Goal: Task Accomplishment & Management: Complete application form

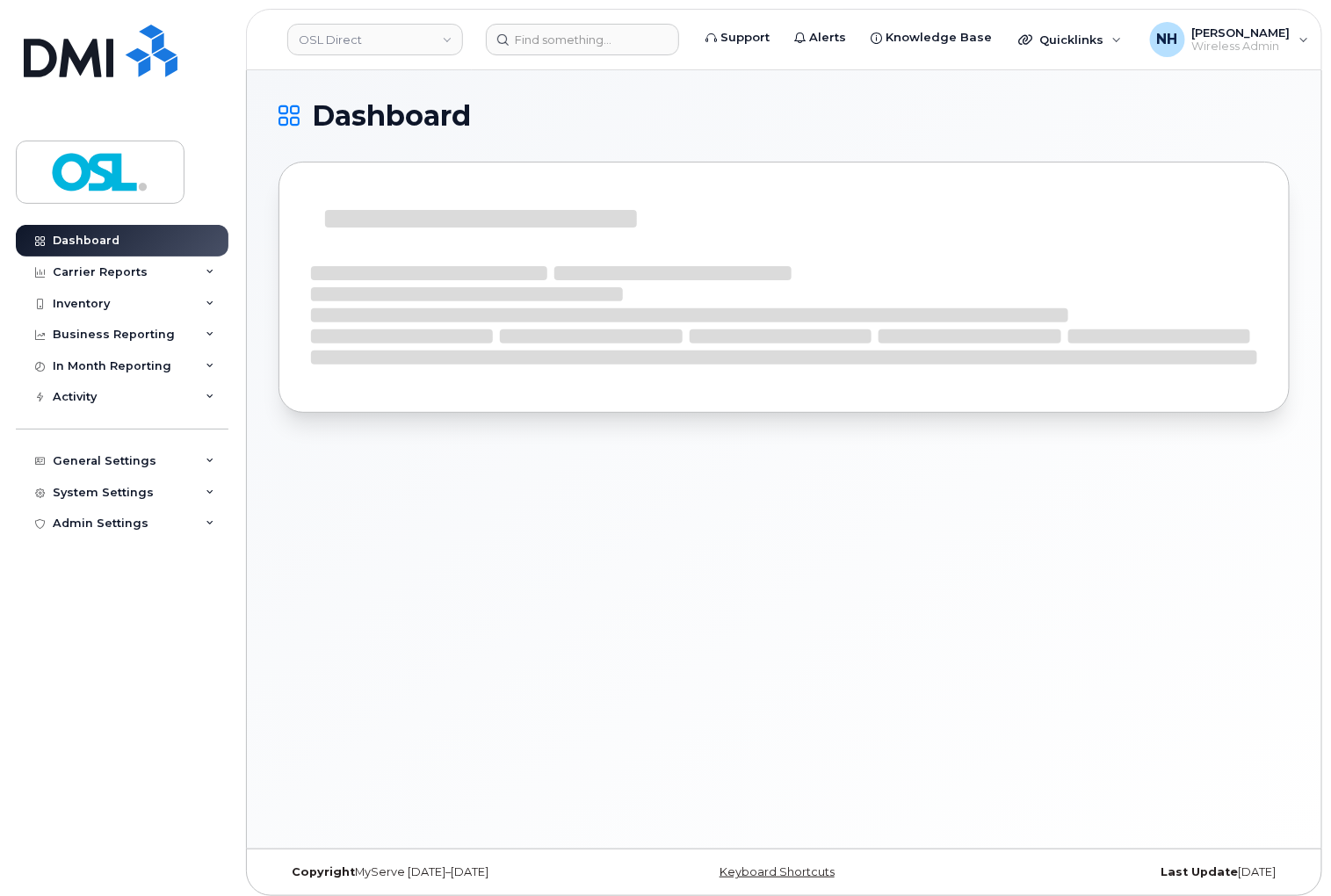
click at [572, 18] on header "OSL Direct Support Alerts Knowledge Base Quicklinks Suspend / Cancel Device Cha…" at bounding box center [783, 39] width 1076 height 62
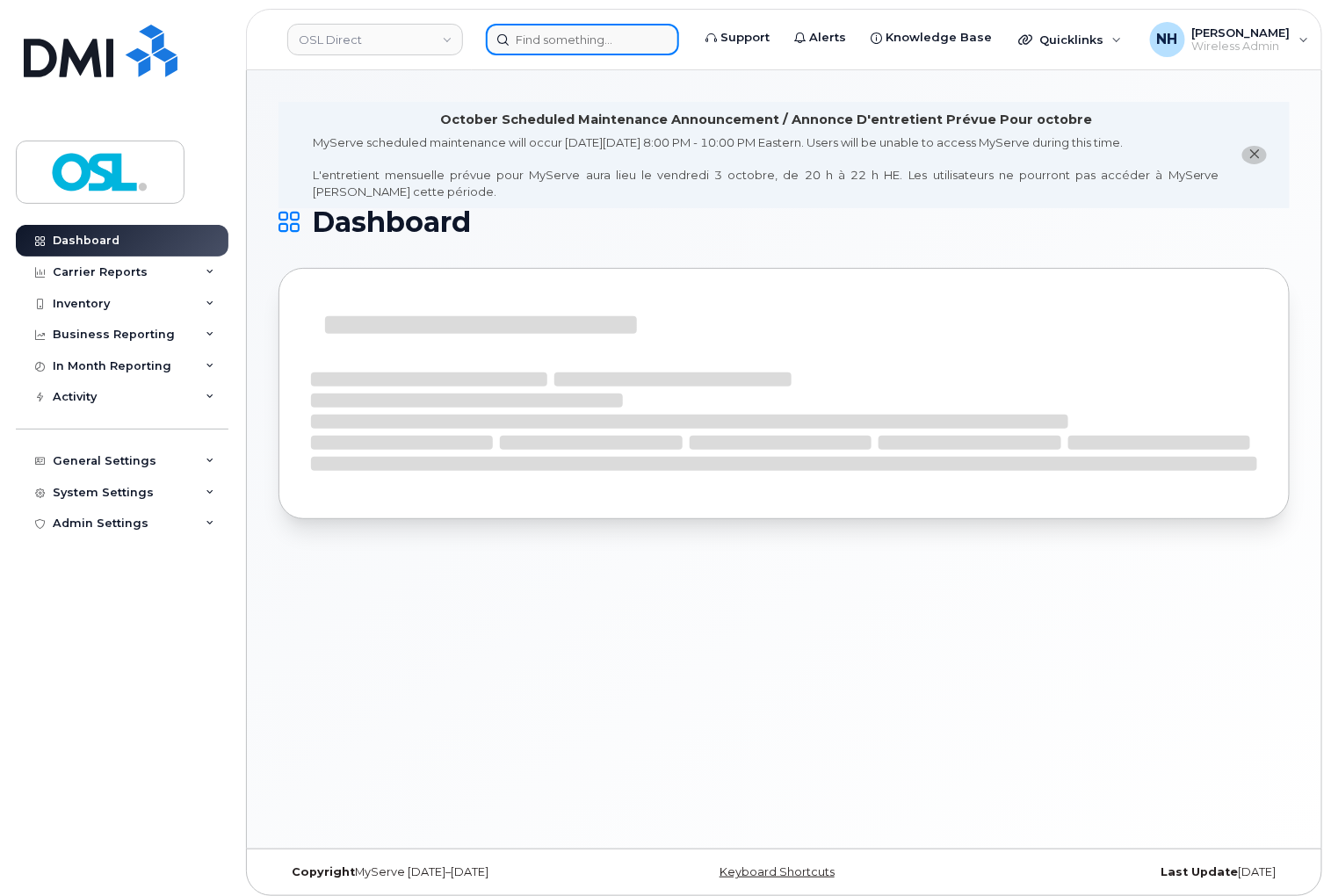
click at [557, 39] on input at bounding box center [581, 39] width 193 height 32
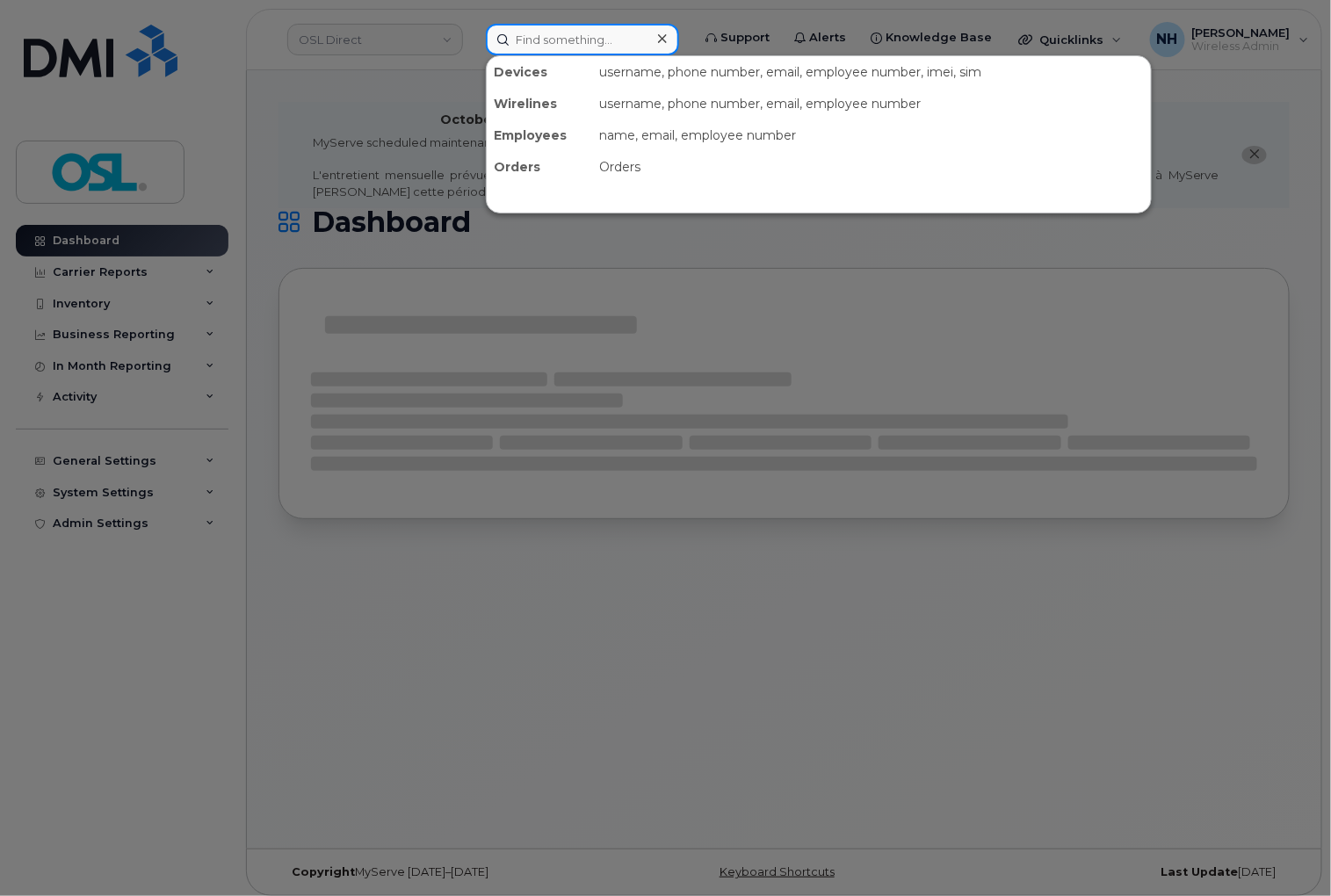
click at [557, 39] on input at bounding box center [581, 39] width 193 height 32
paste input "6472244928"
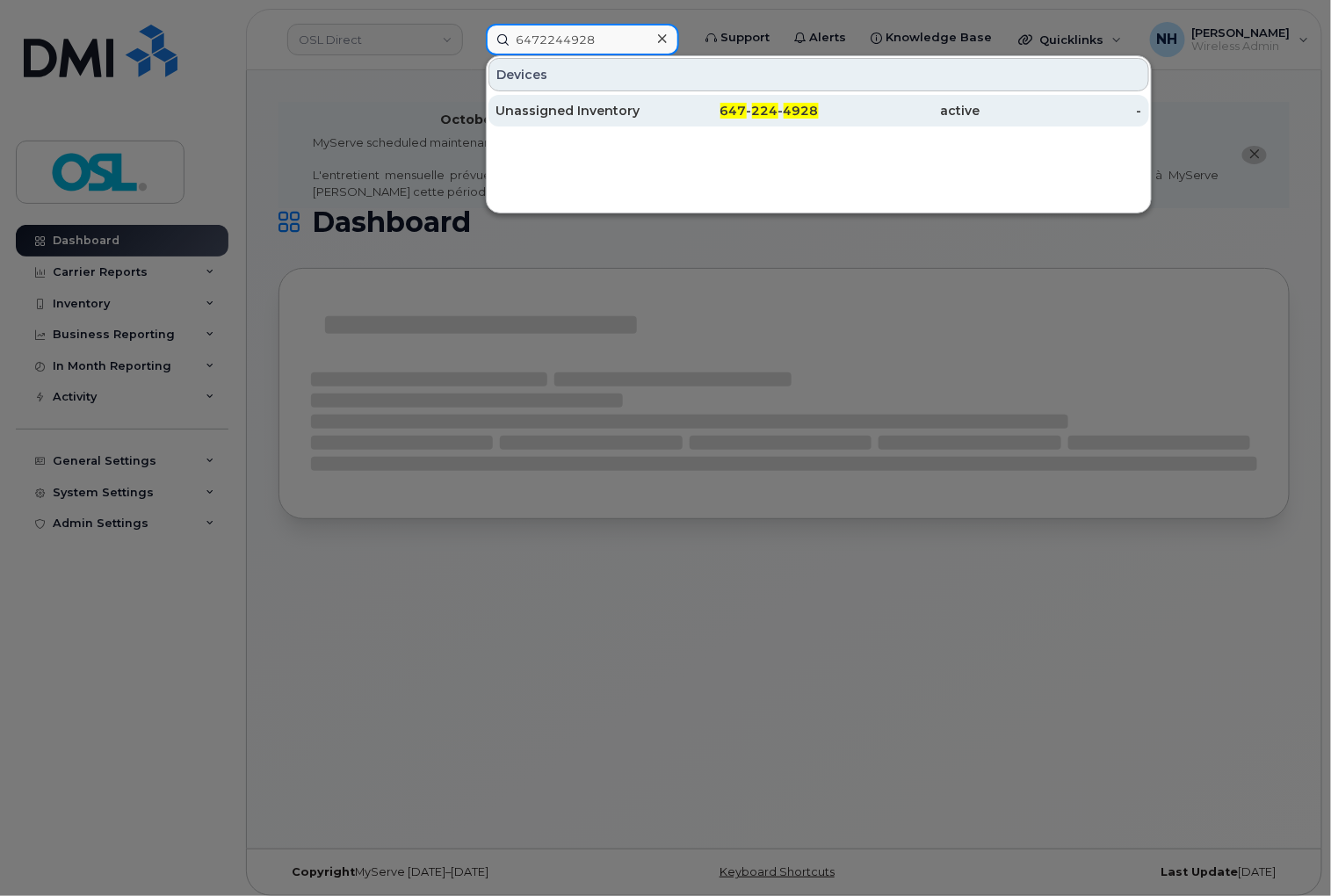
type input "6472244928"
click at [635, 108] on div "Unassigned Inventory" at bounding box center [576, 110] width 161 height 18
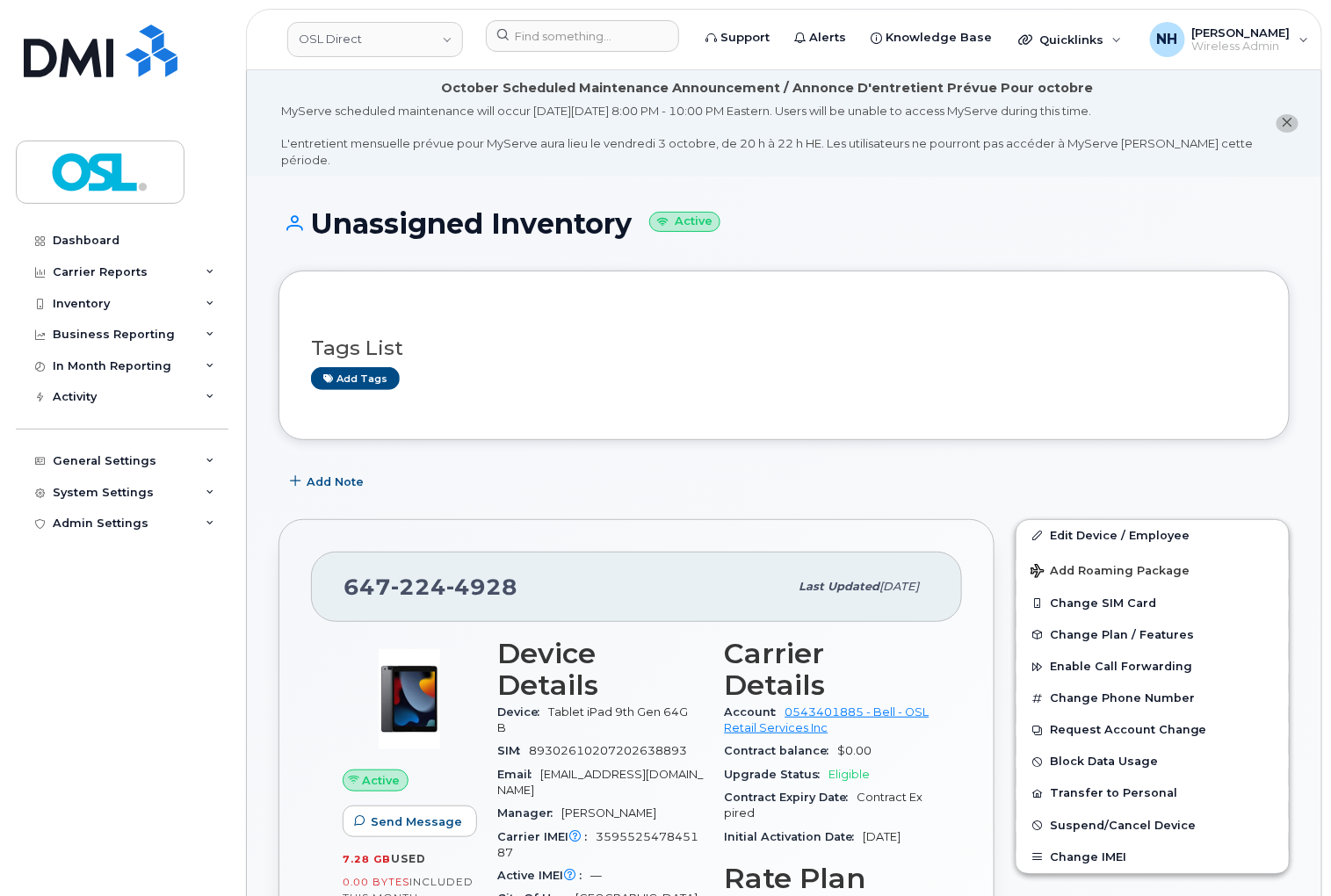
click at [1102, 520] on link "Edit Device / Employee" at bounding box center [1153, 536] width 273 height 32
drag, startPoint x: 1102, startPoint y: 514, endPoint x: 1054, endPoint y: 499, distance: 50.3
click at [1101, 520] on link "Edit Device / Employee" at bounding box center [1153, 536] width 273 height 32
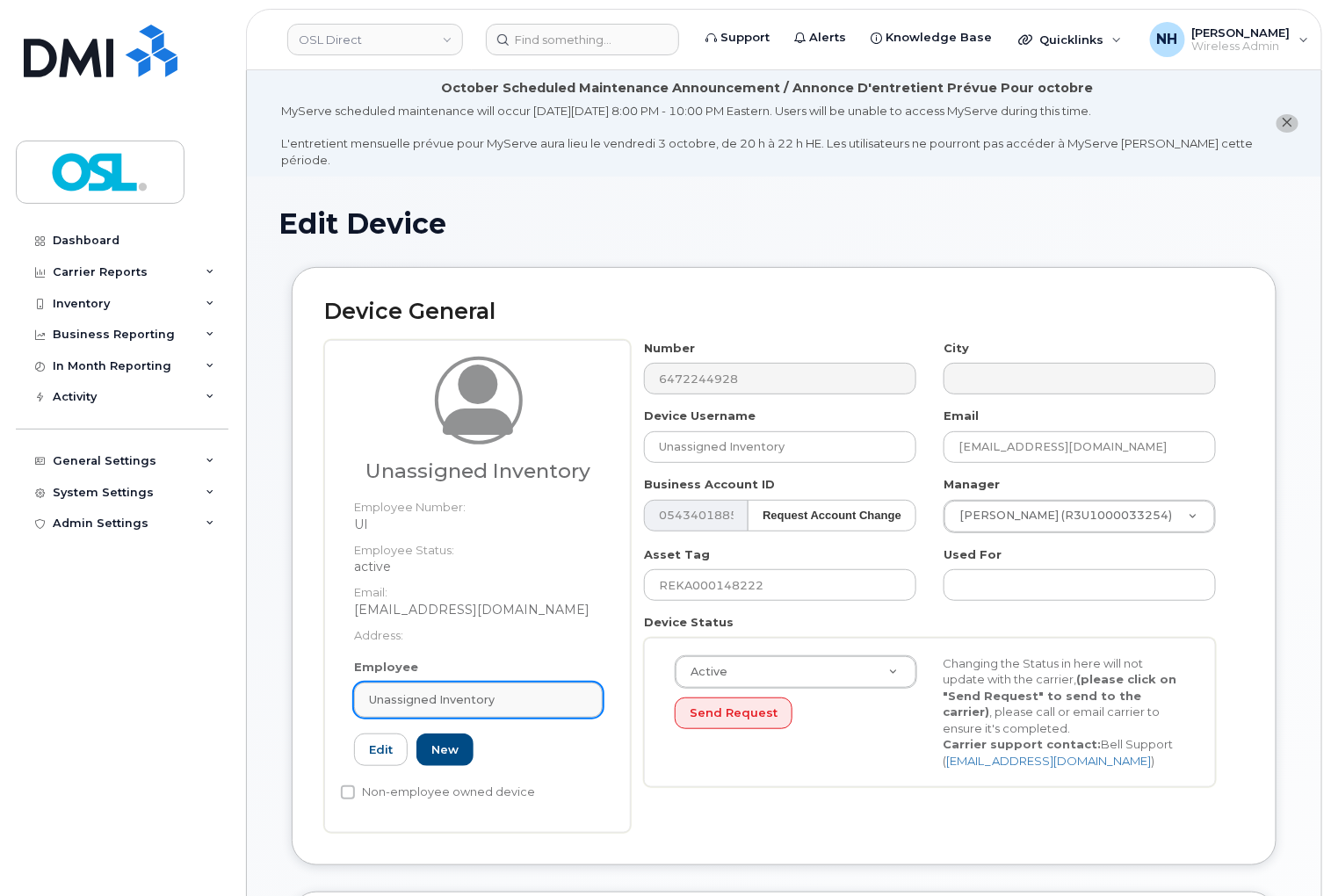
click at [470, 682] on link "Unassigned Inventory" at bounding box center [478, 700] width 248 height 35
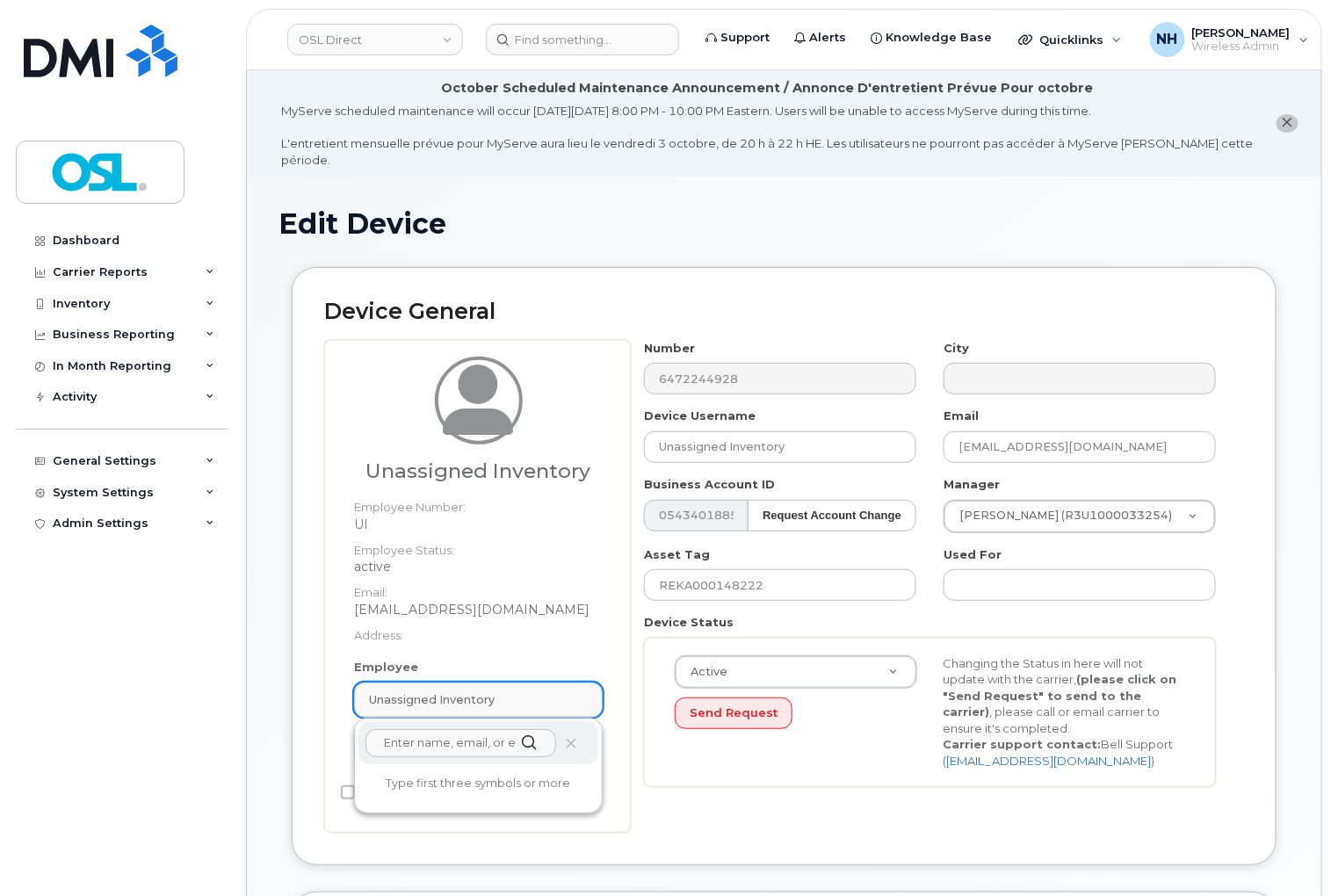
paste input "REKA000155577"
type input "REKA000155577"
click at [617, 208] on h1 "Edit Device" at bounding box center [783, 223] width 1011 height 31
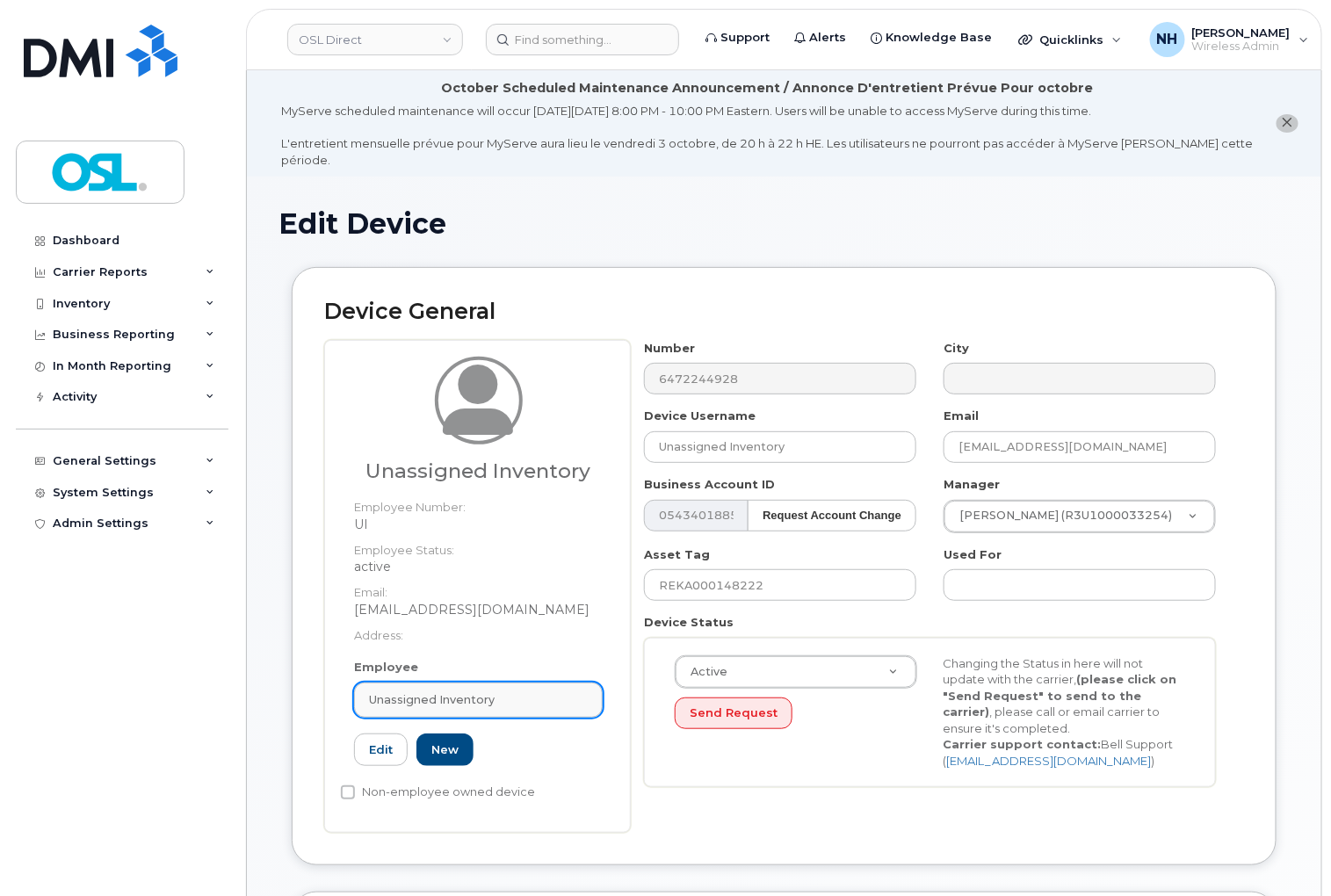
click at [521, 692] on div "Unassigned Inventory" at bounding box center [478, 700] width 218 height 17
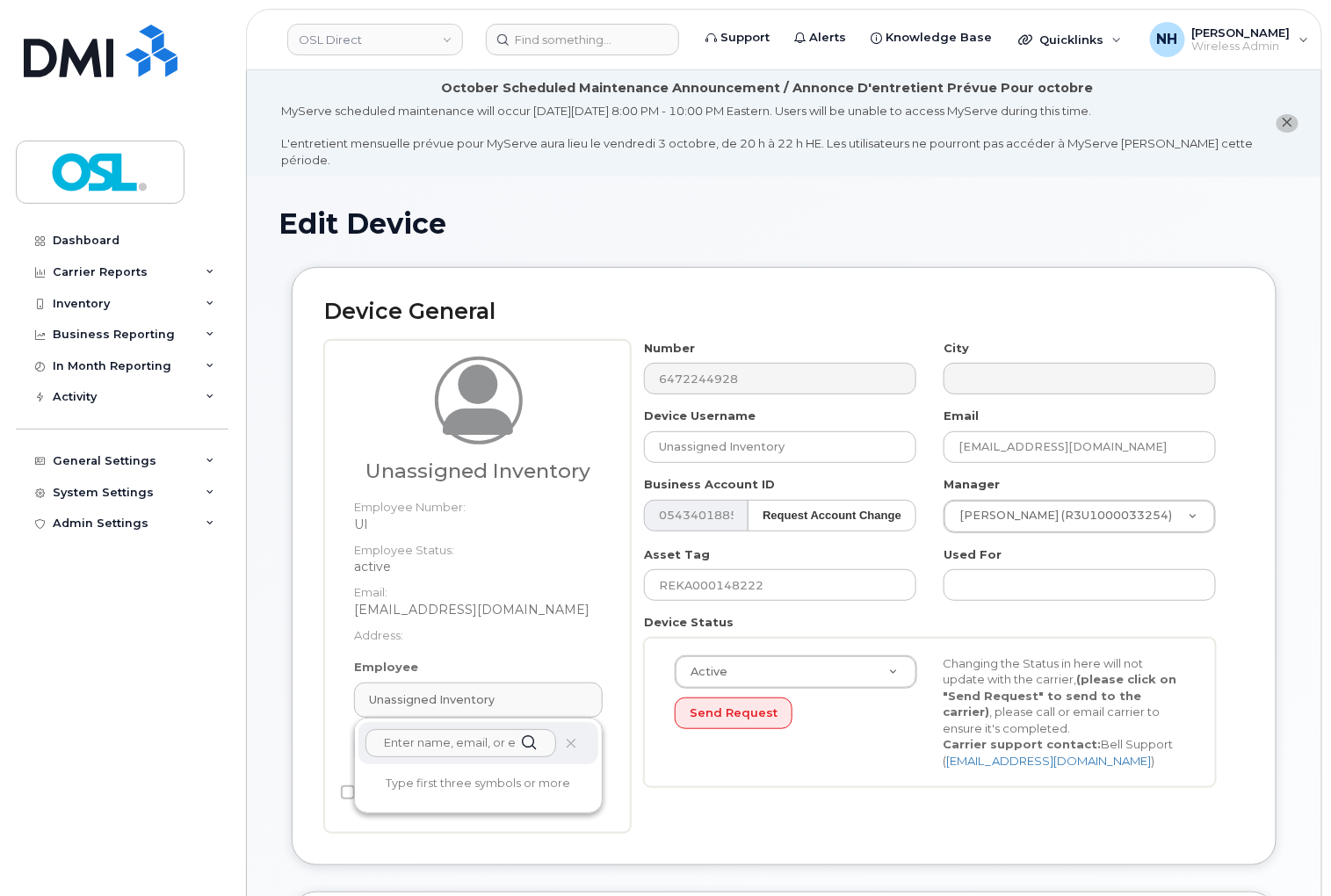
paste input "REKA000155577"
type input "REKA000155577"
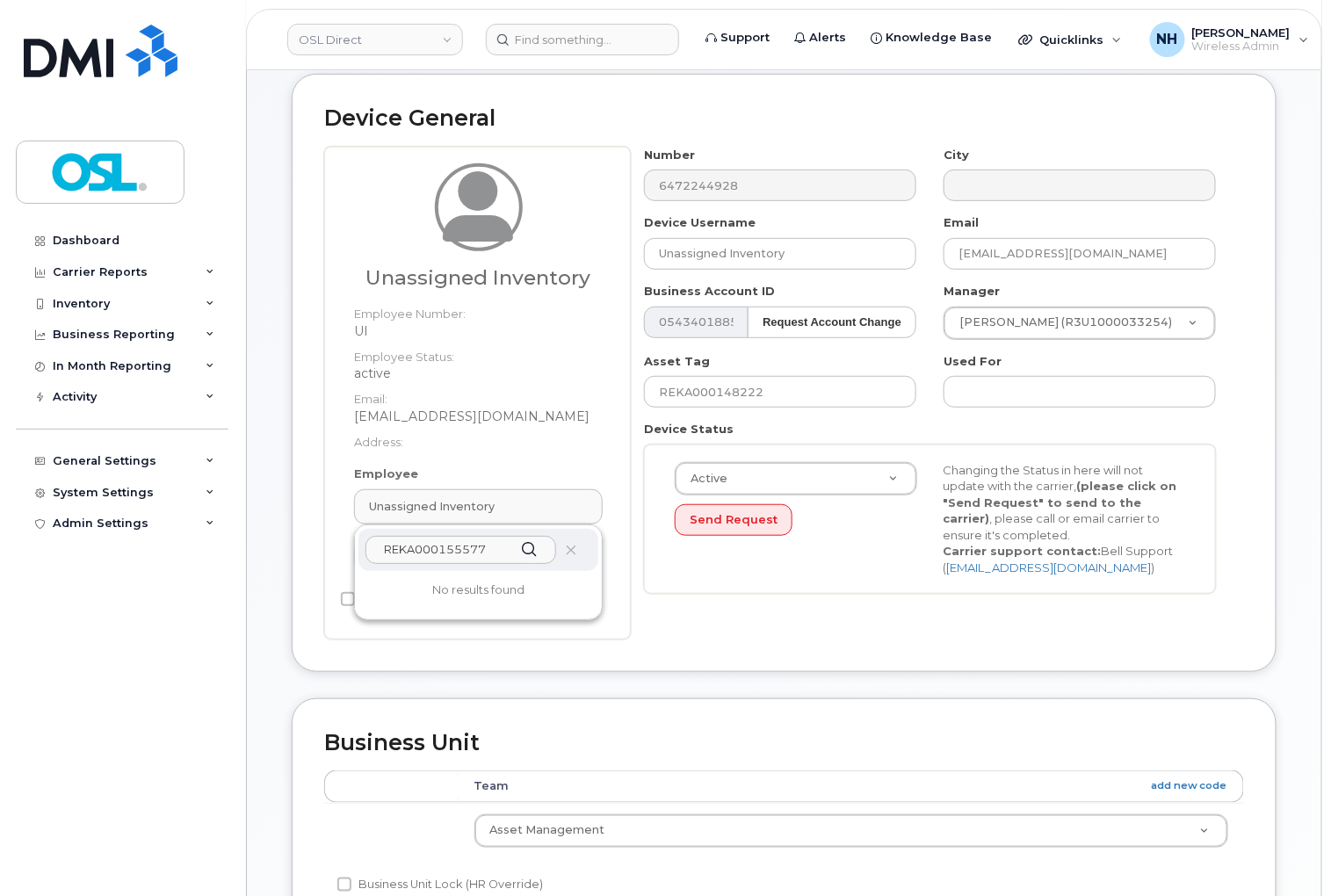
scroll to position [195, 0]
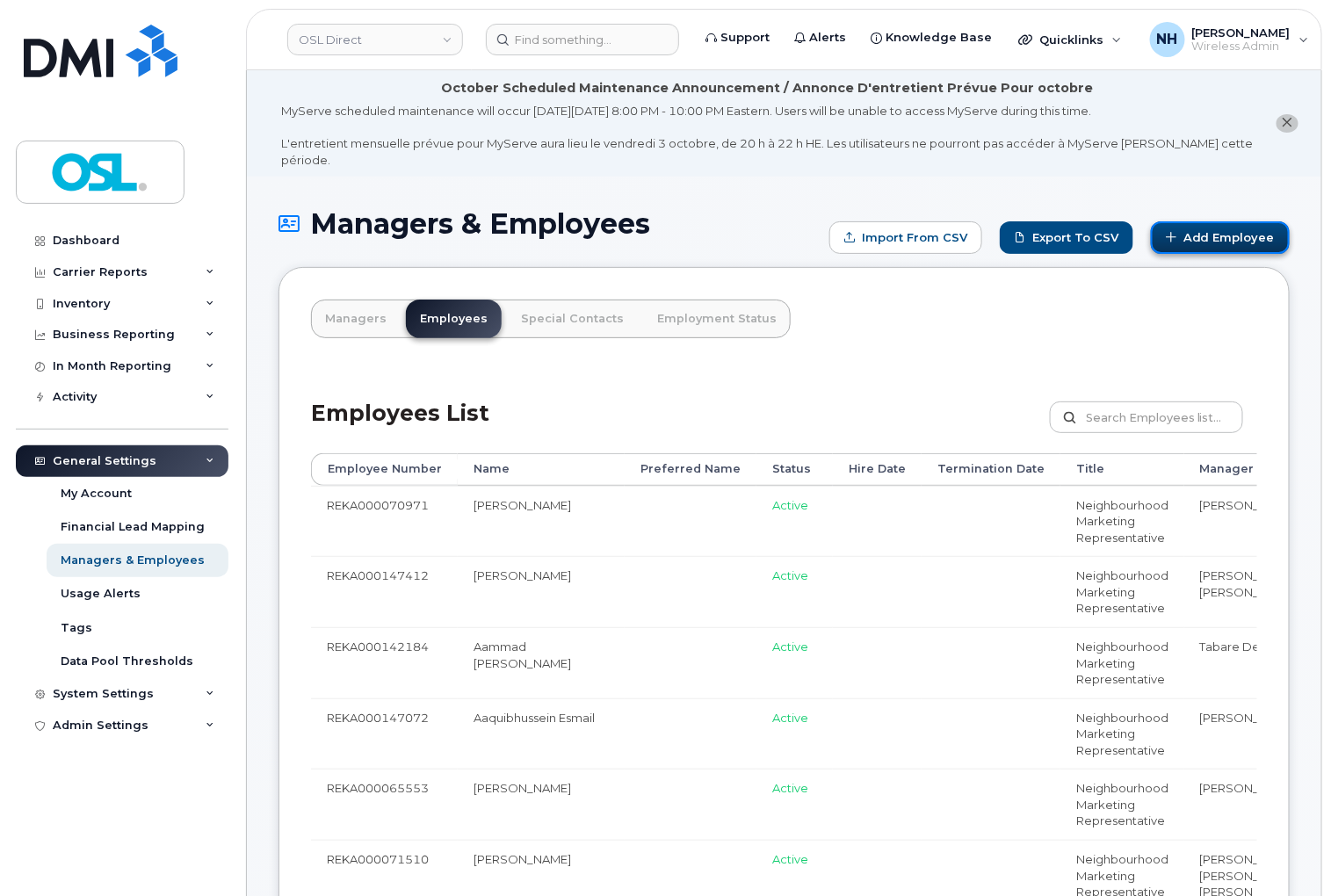
click at [1198, 221] on link "Add Employee" at bounding box center [1220, 237] width 139 height 33
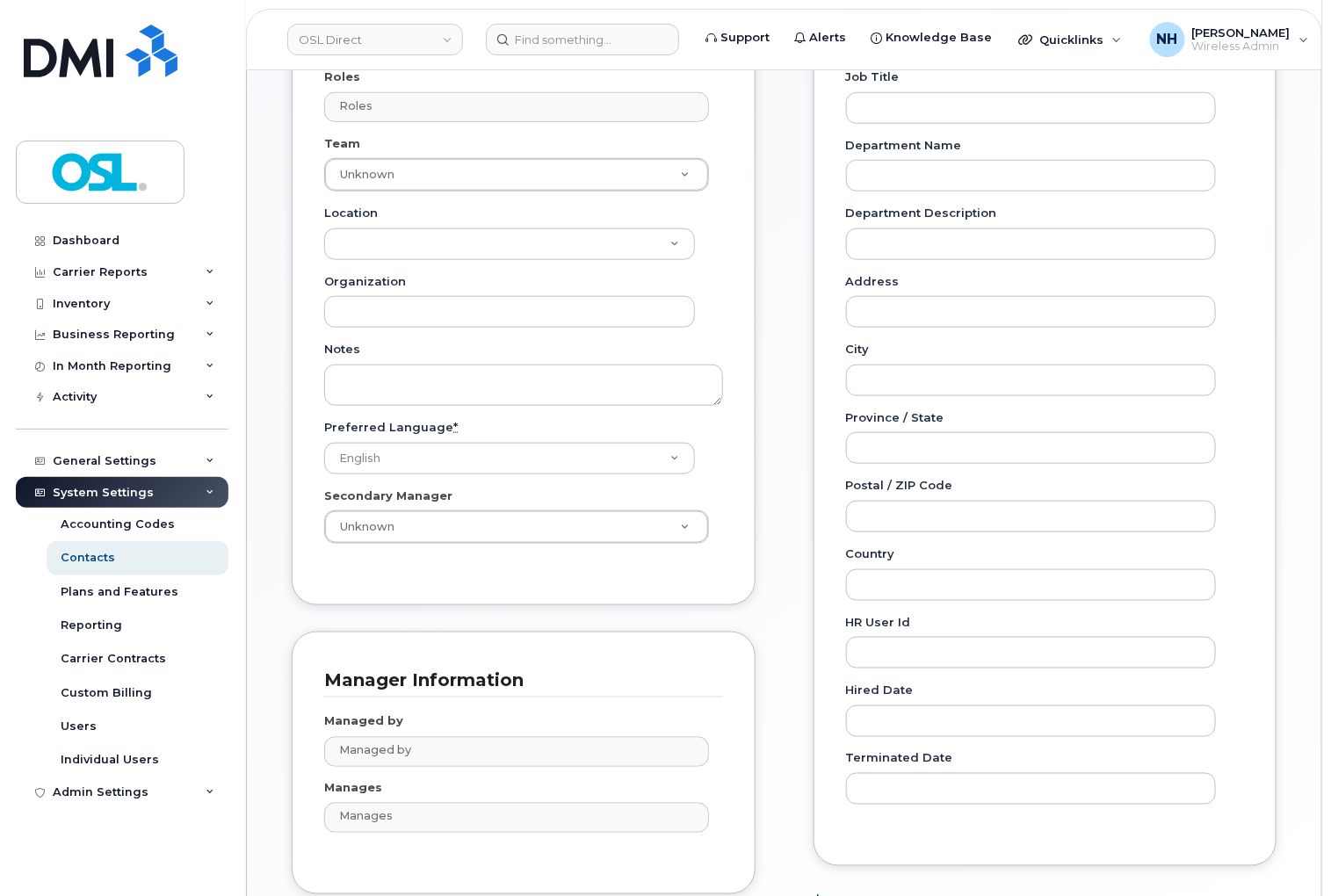
scroll to position [487, 0]
click at [469, 737] on input "text" at bounding box center [519, 749] width 368 height 24
paste input "Achraf El Hafed"
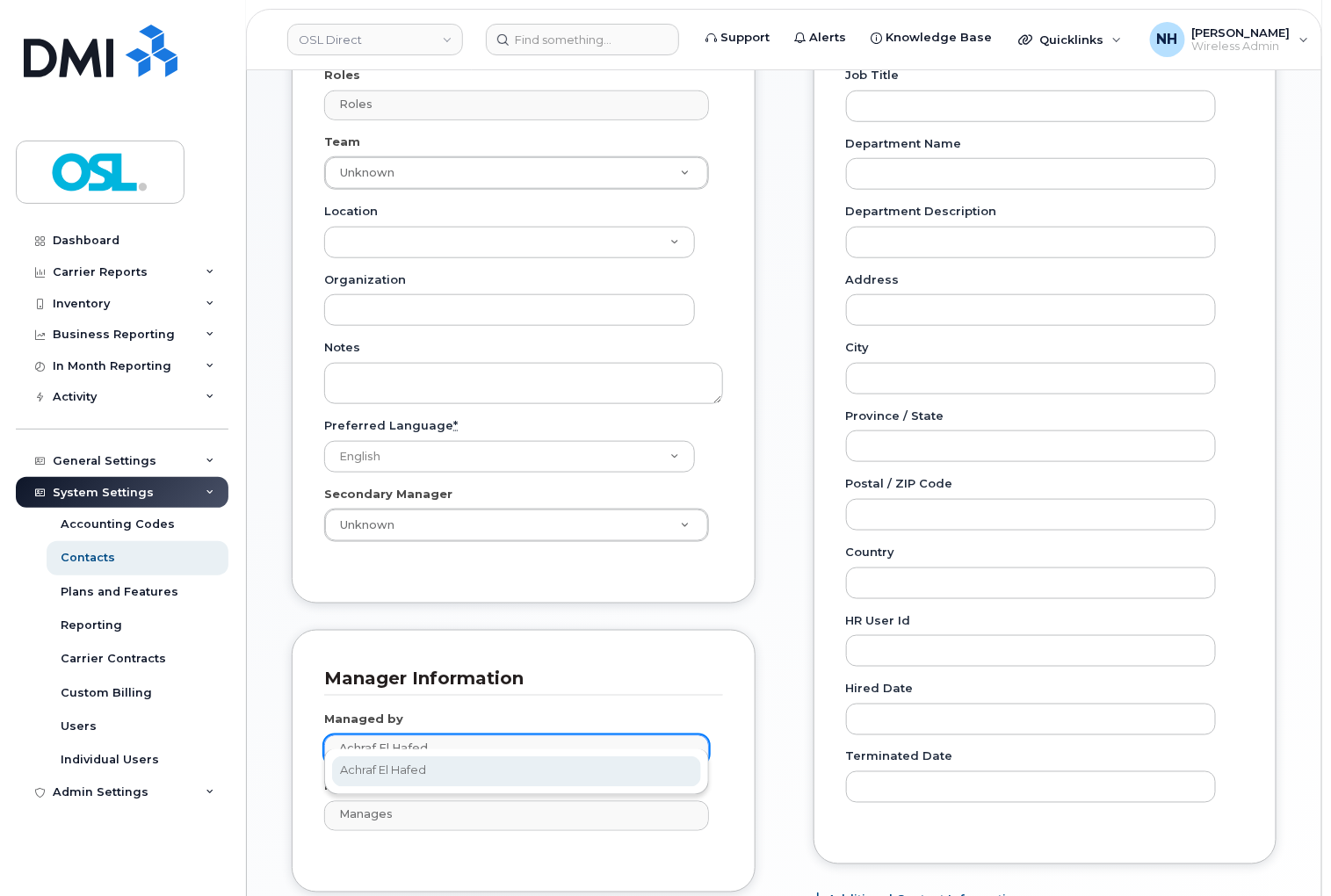
type input "Achraf El Hafed"
type input "1851566"
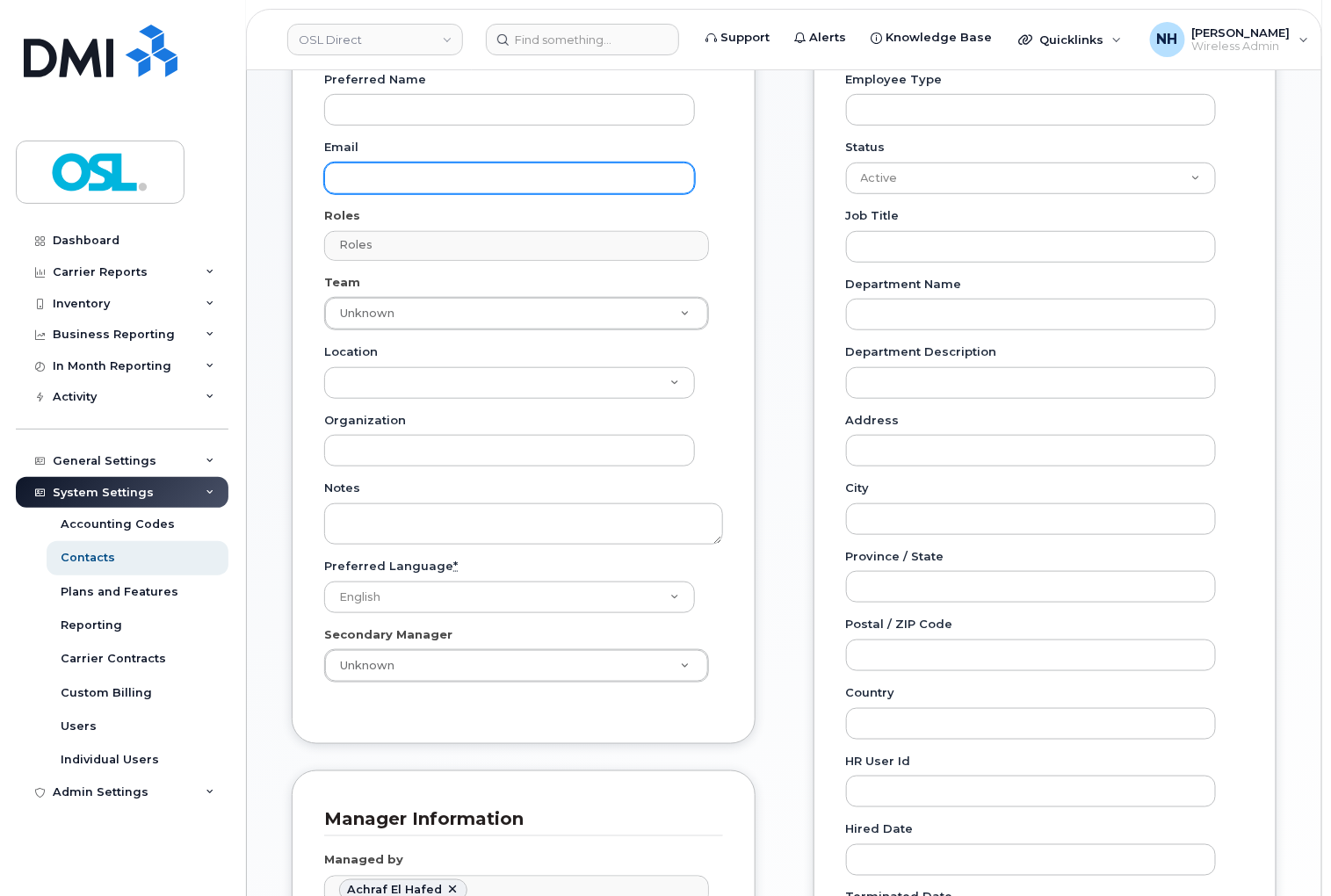
scroll to position [195, 0]
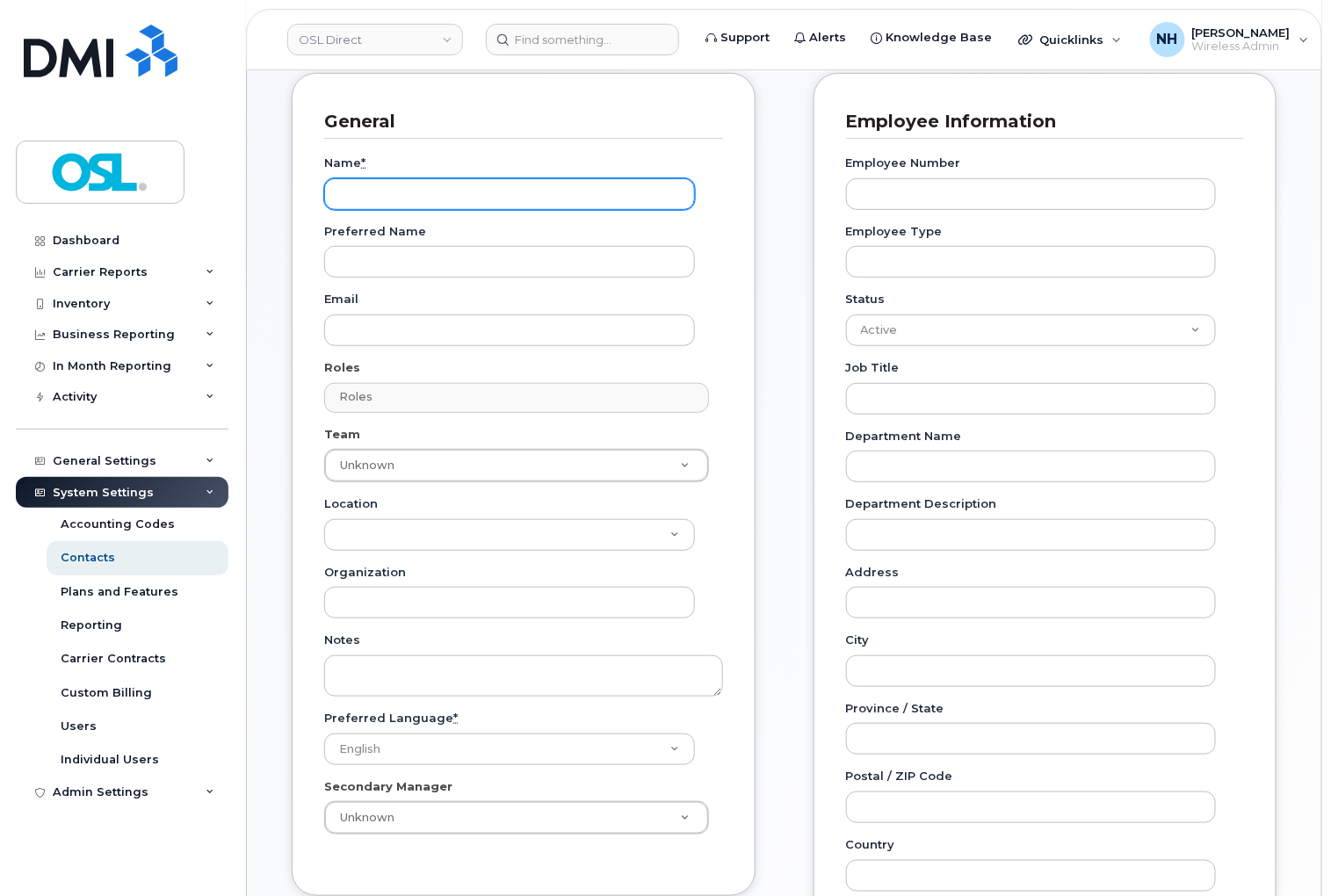
click at [374, 179] on input "Name *" at bounding box center [509, 194] width 371 height 32
paste input "Achraf El Hafed"
click at [484, 179] on input "Achraf El Hafed" at bounding box center [509, 194] width 371 height 32
paste input "lexis Foucault"
click at [390, 178] on input "Alexis Foucault" at bounding box center [509, 194] width 371 height 32
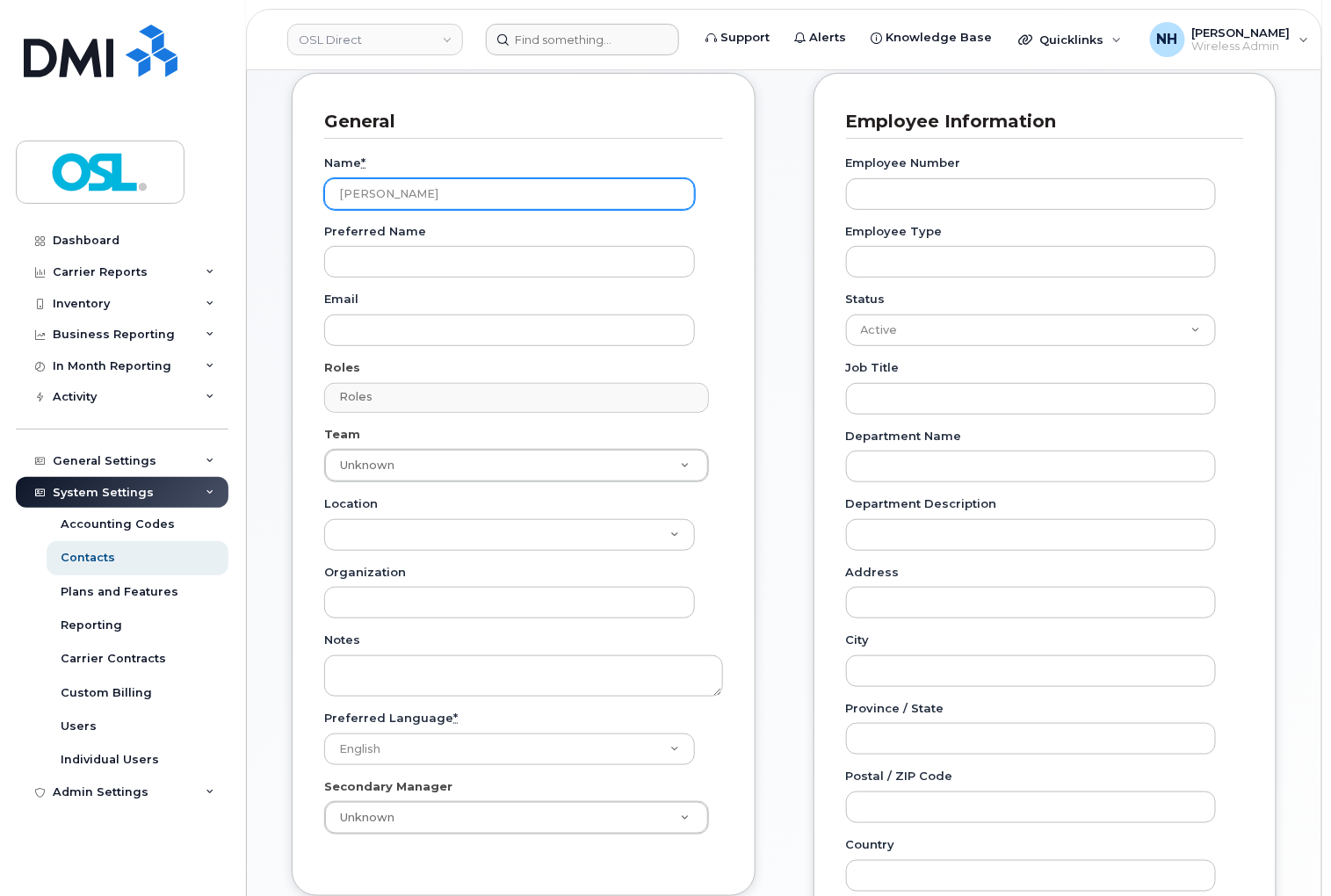
type input "Alexis Foucault"
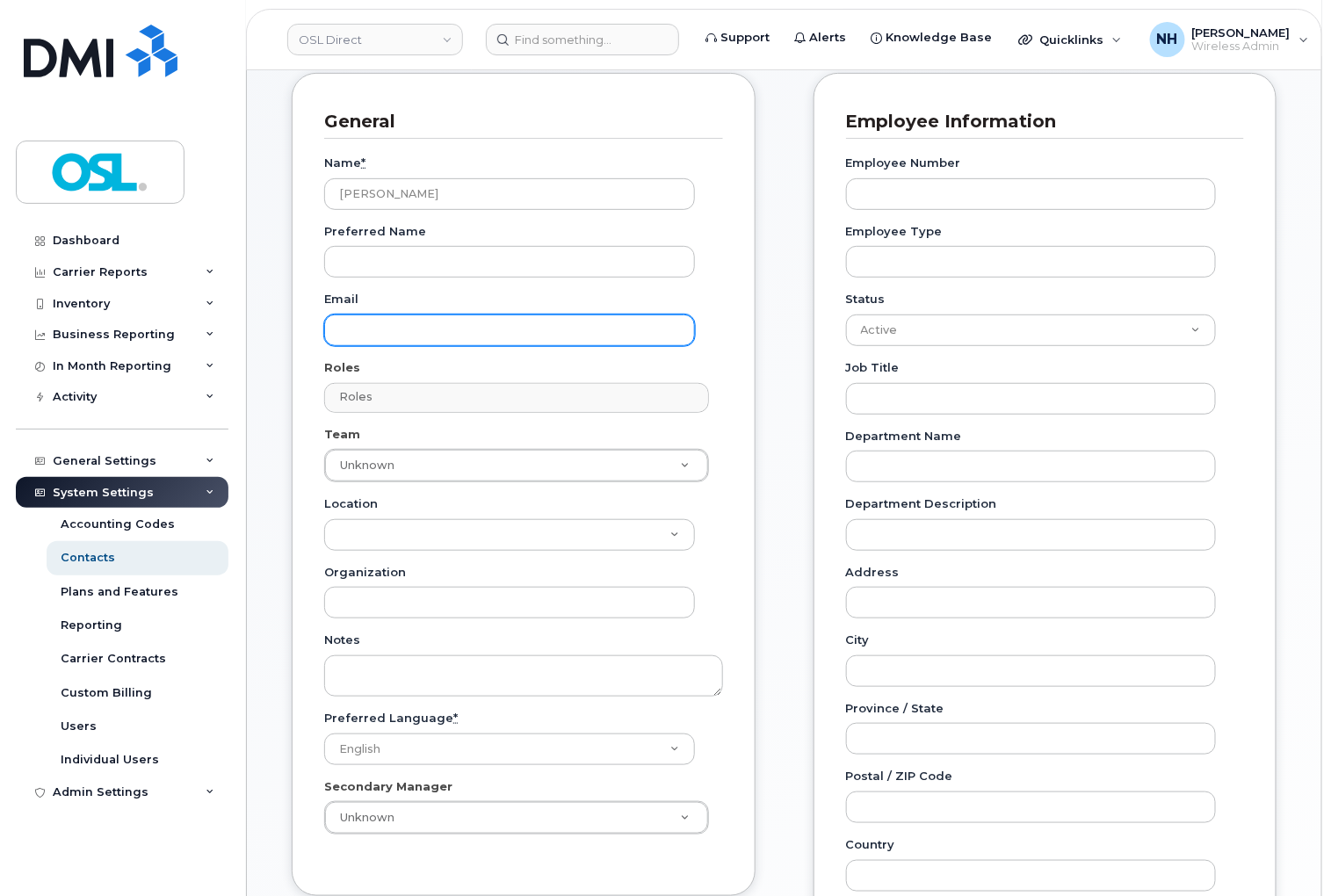
click at [441, 322] on input "Email" at bounding box center [509, 330] width 371 height 32
paste input "alexis.foucault@osldirect.com"
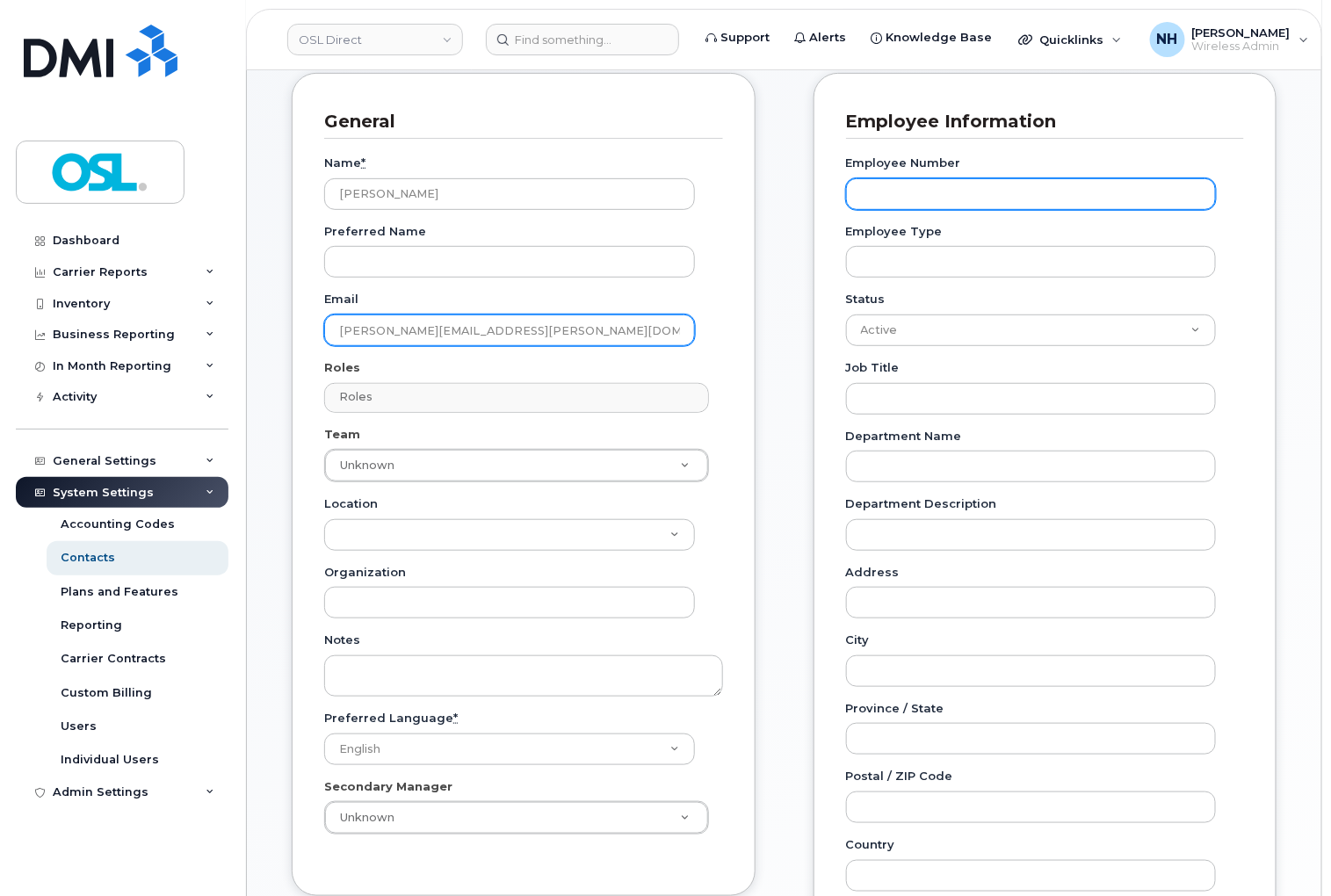
type input "alexis.foucault@osldirect.com"
click at [944, 181] on input "Employee Number" at bounding box center [1030, 194] width 371 height 32
paste input "REKA000155577"
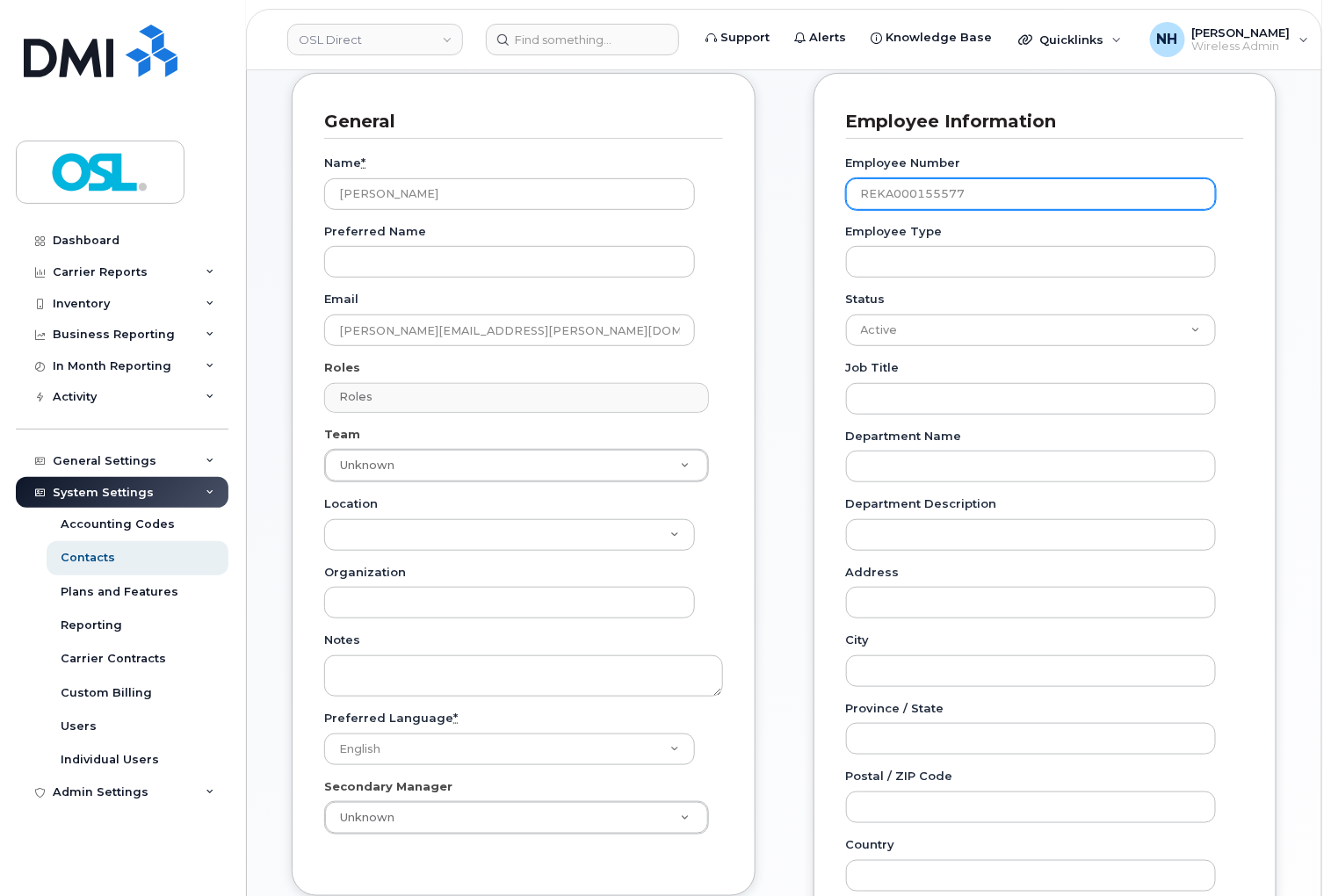
type input "REKA000155577"
click at [806, 358] on div "Carrier Support Contact Details Carrier name Carrier name Carrier name Internat…" at bounding box center [1044, 642] width 490 height 1139
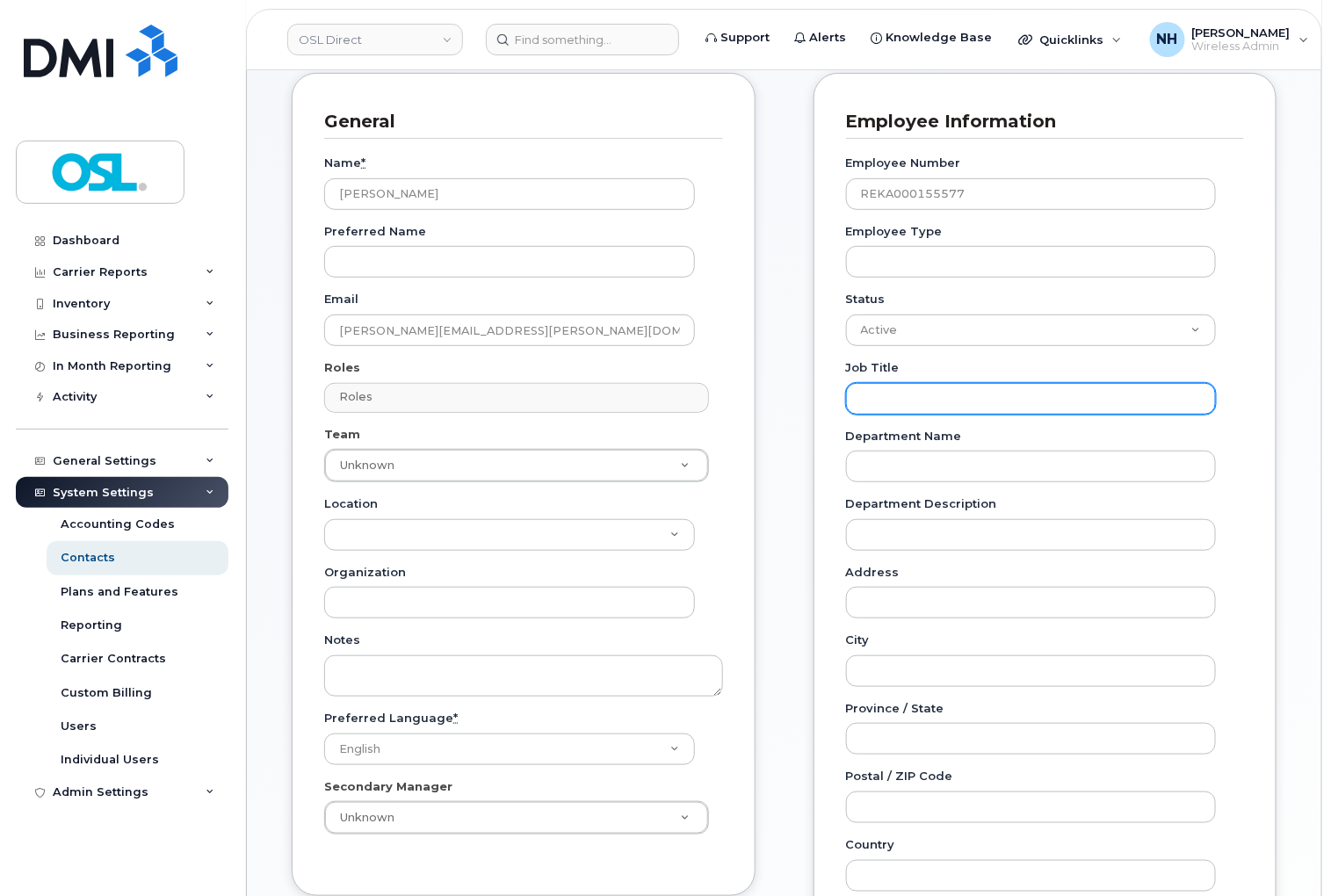
drag, startPoint x: 946, startPoint y: 367, endPoint x: 946, endPoint y: 381, distance: 14.0
click at [946, 383] on input "Job Title" at bounding box center [1030, 399] width 371 height 32
type input "Neighbourhood Marketing Representative"
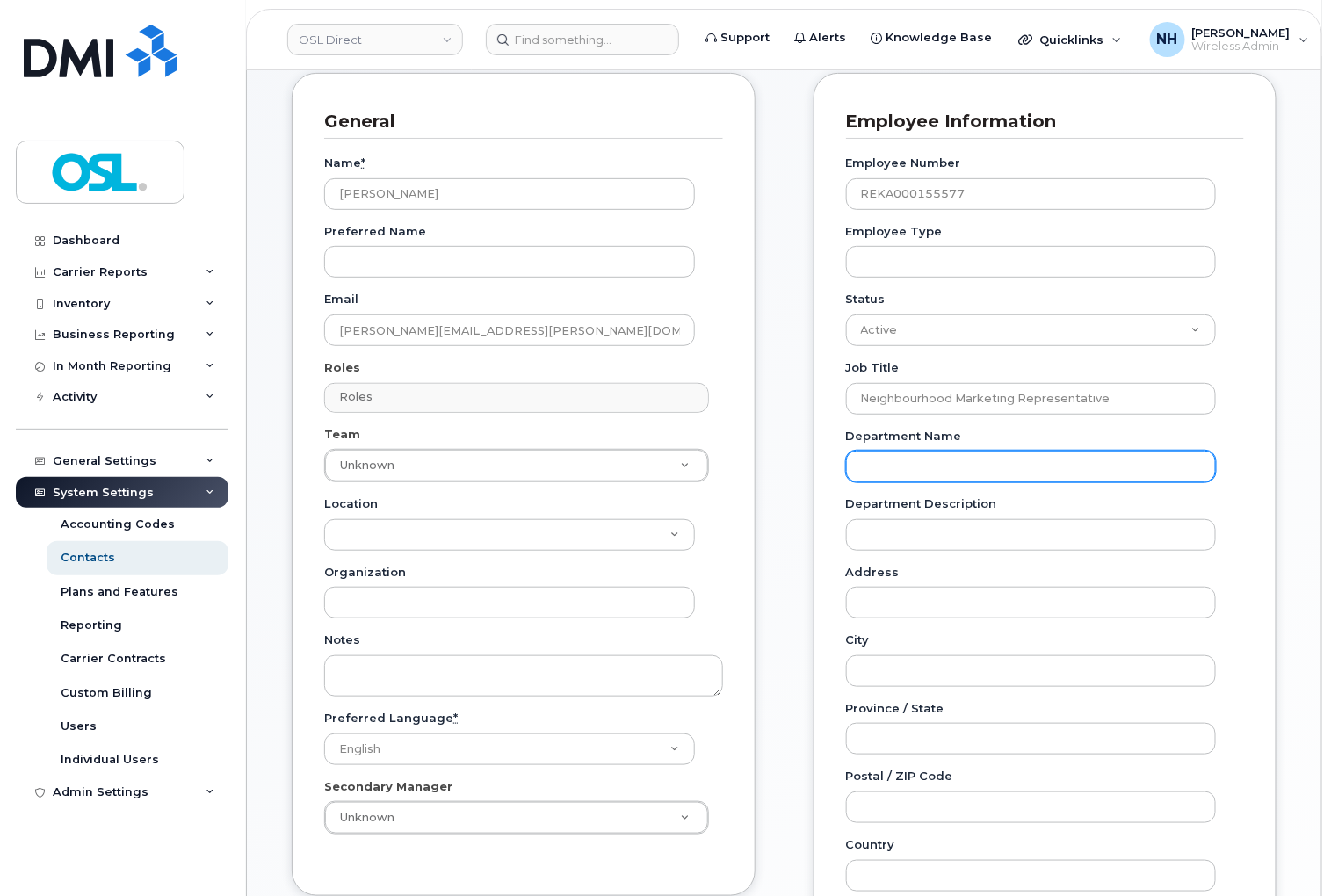
click at [964, 451] on input "Department Name" at bounding box center [1030, 467] width 371 height 32
paste input "F2F QC 01"
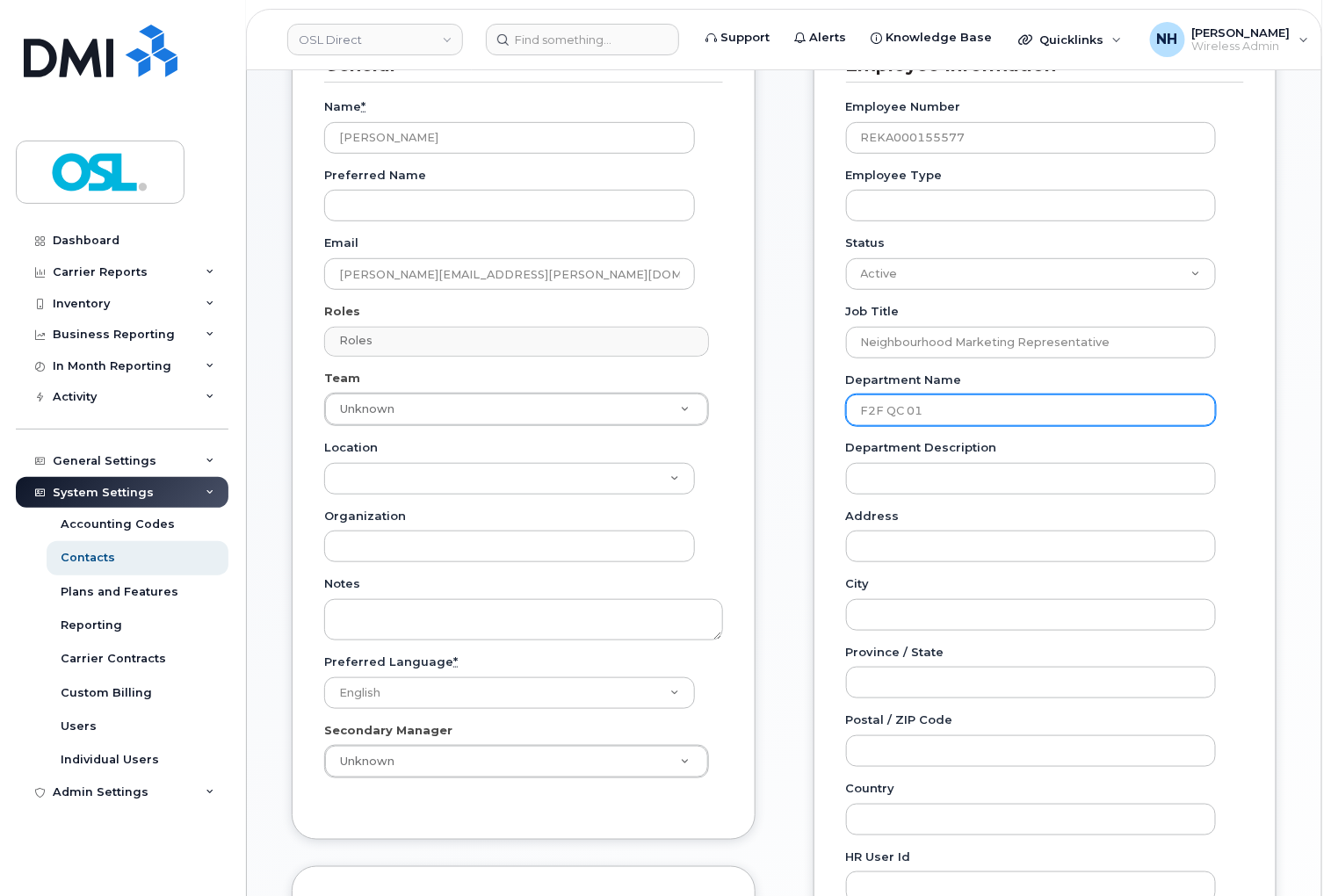
scroll to position [292, 0]
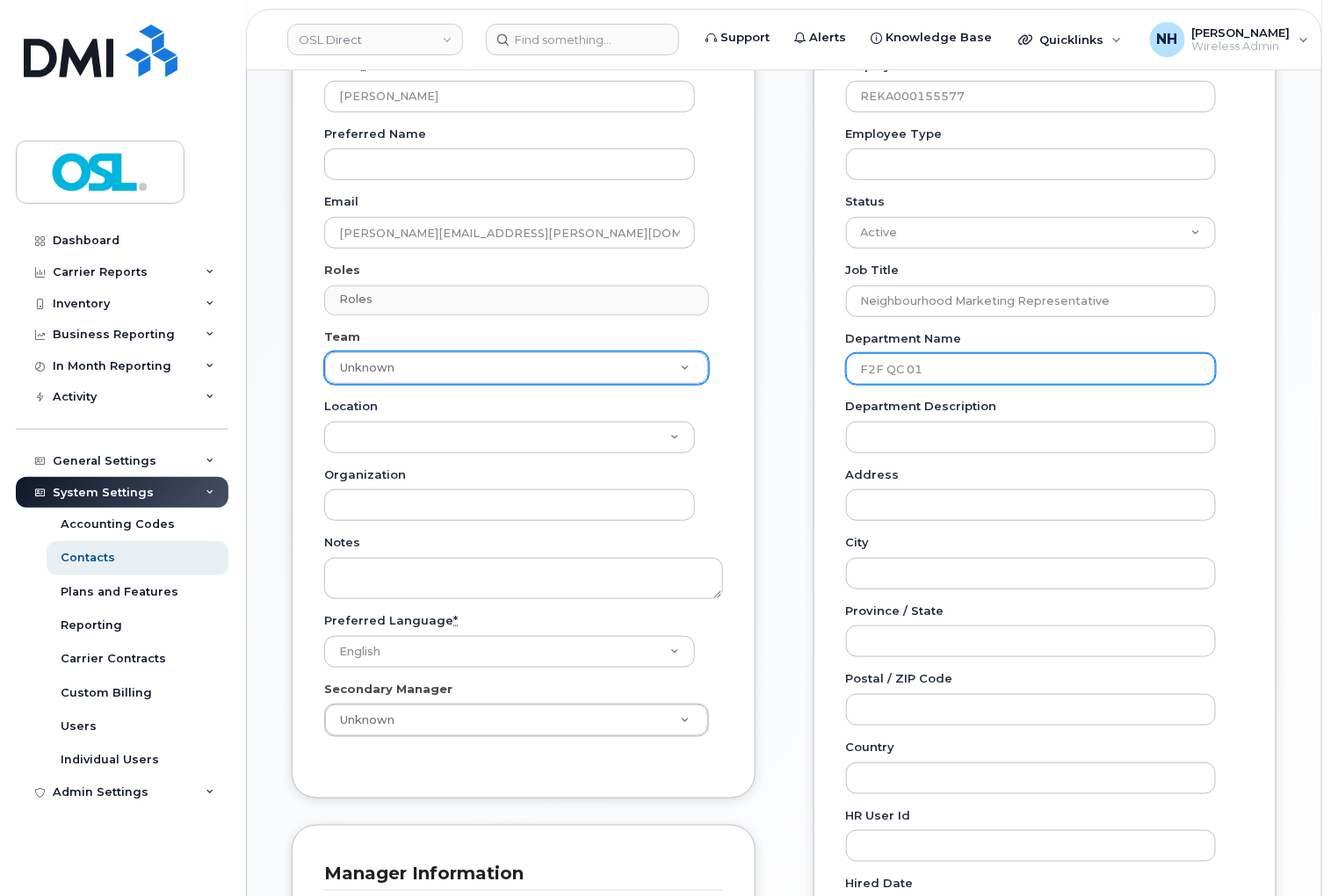
type input "F2F QC 01"
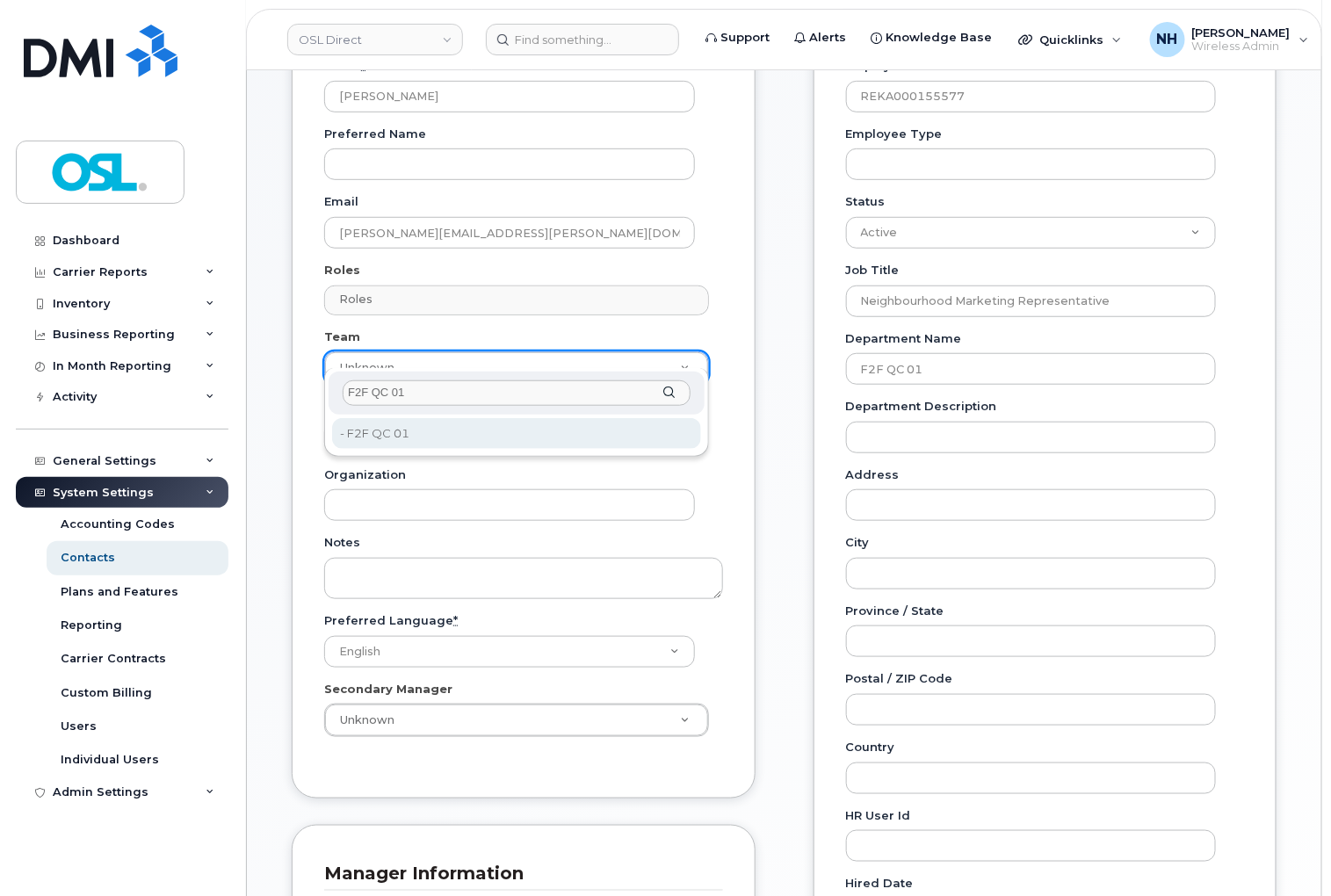
type input "F2F QC 01"
type input "3358011"
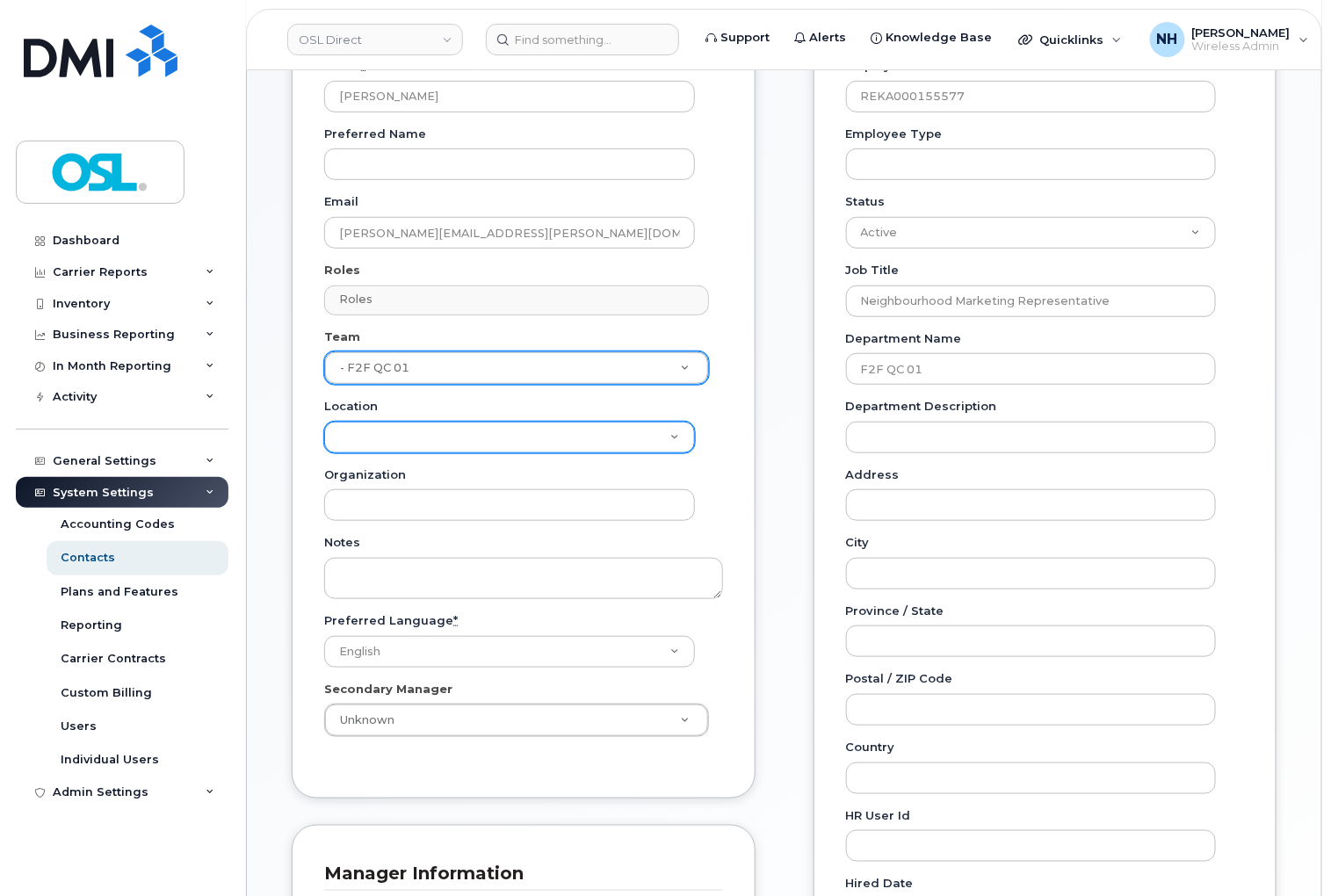
click at [504, 427] on select "Location" at bounding box center [509, 438] width 371 height 32
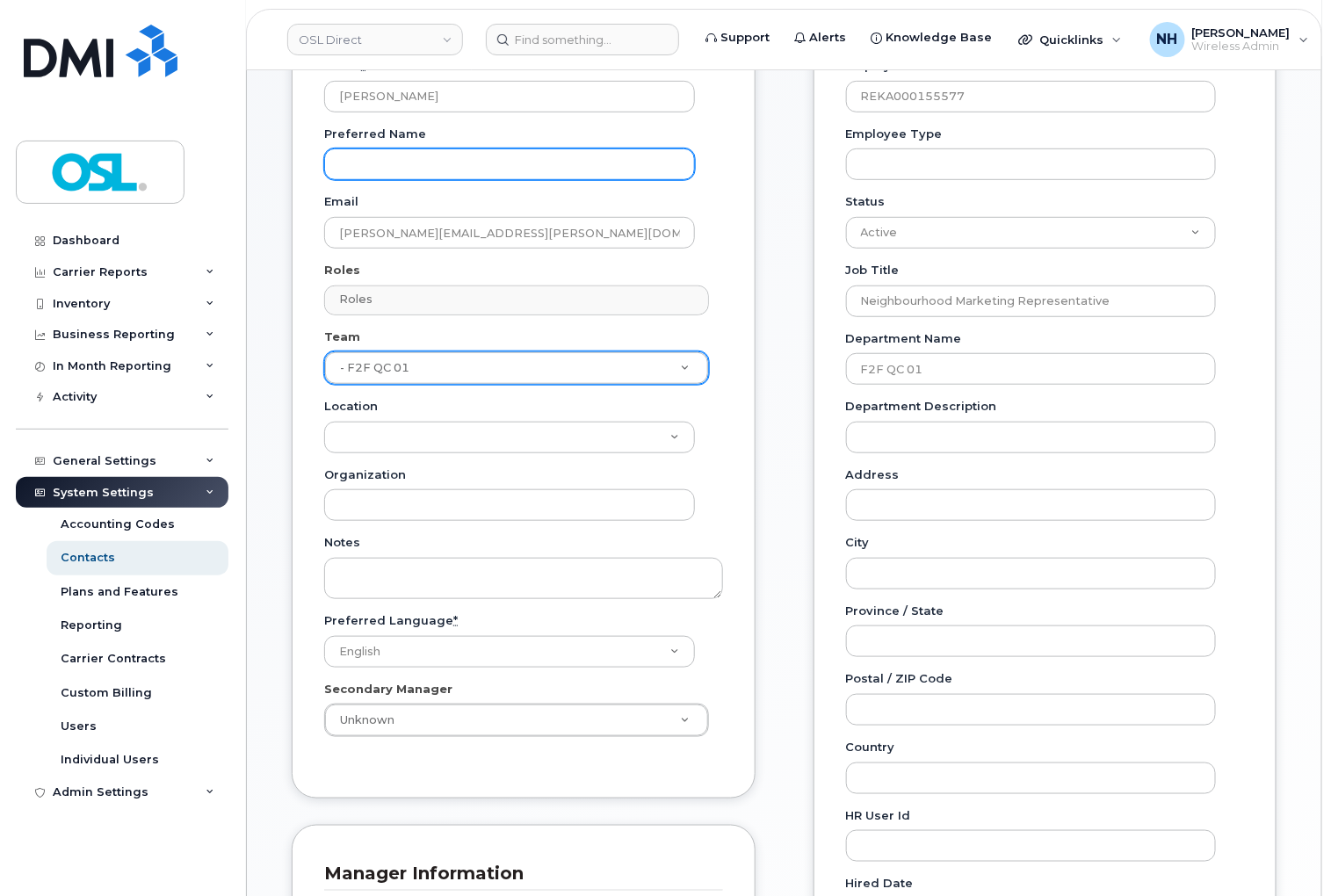
click at [469, 158] on input "Preferred Name" at bounding box center [509, 164] width 371 height 32
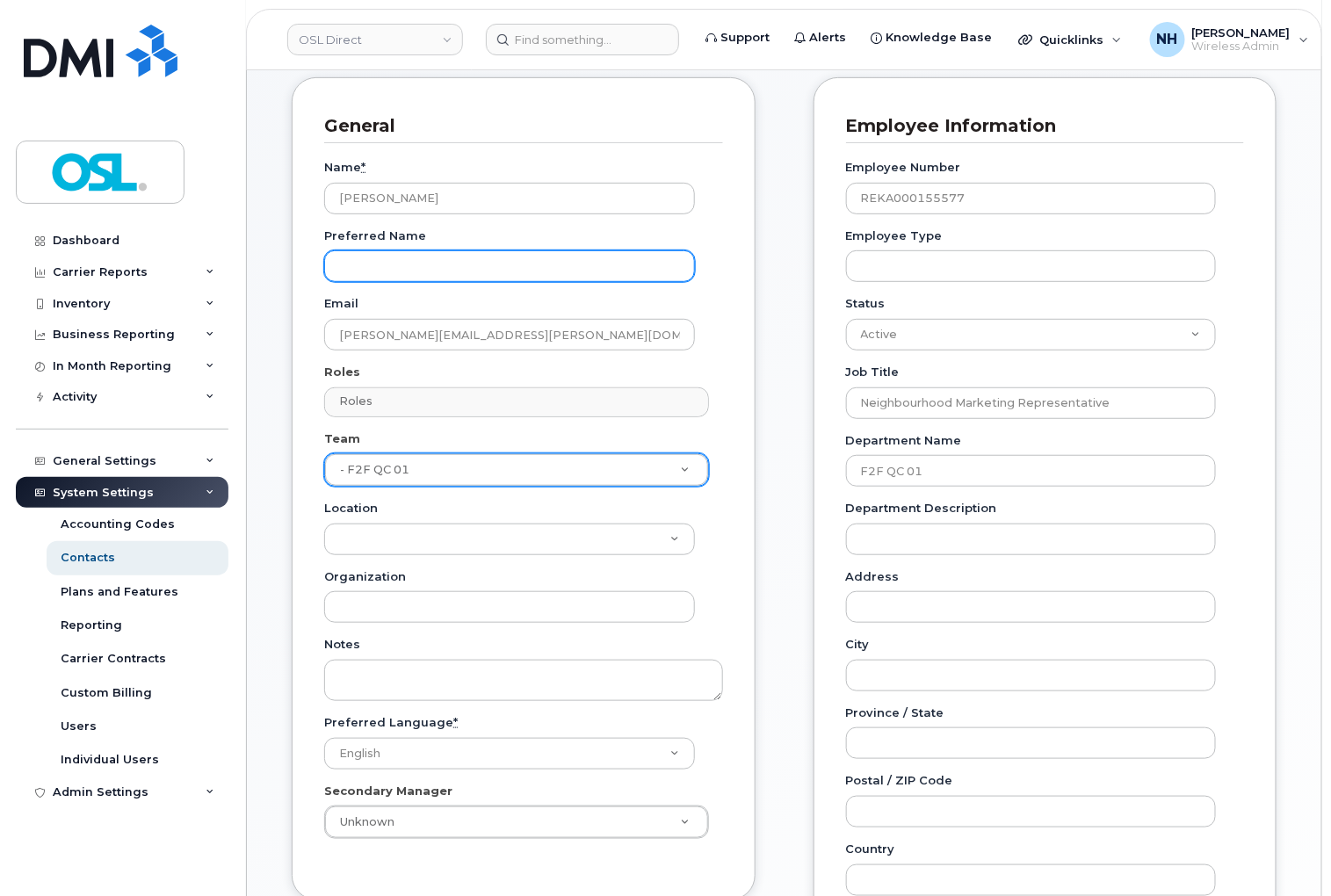
scroll to position [0, 0]
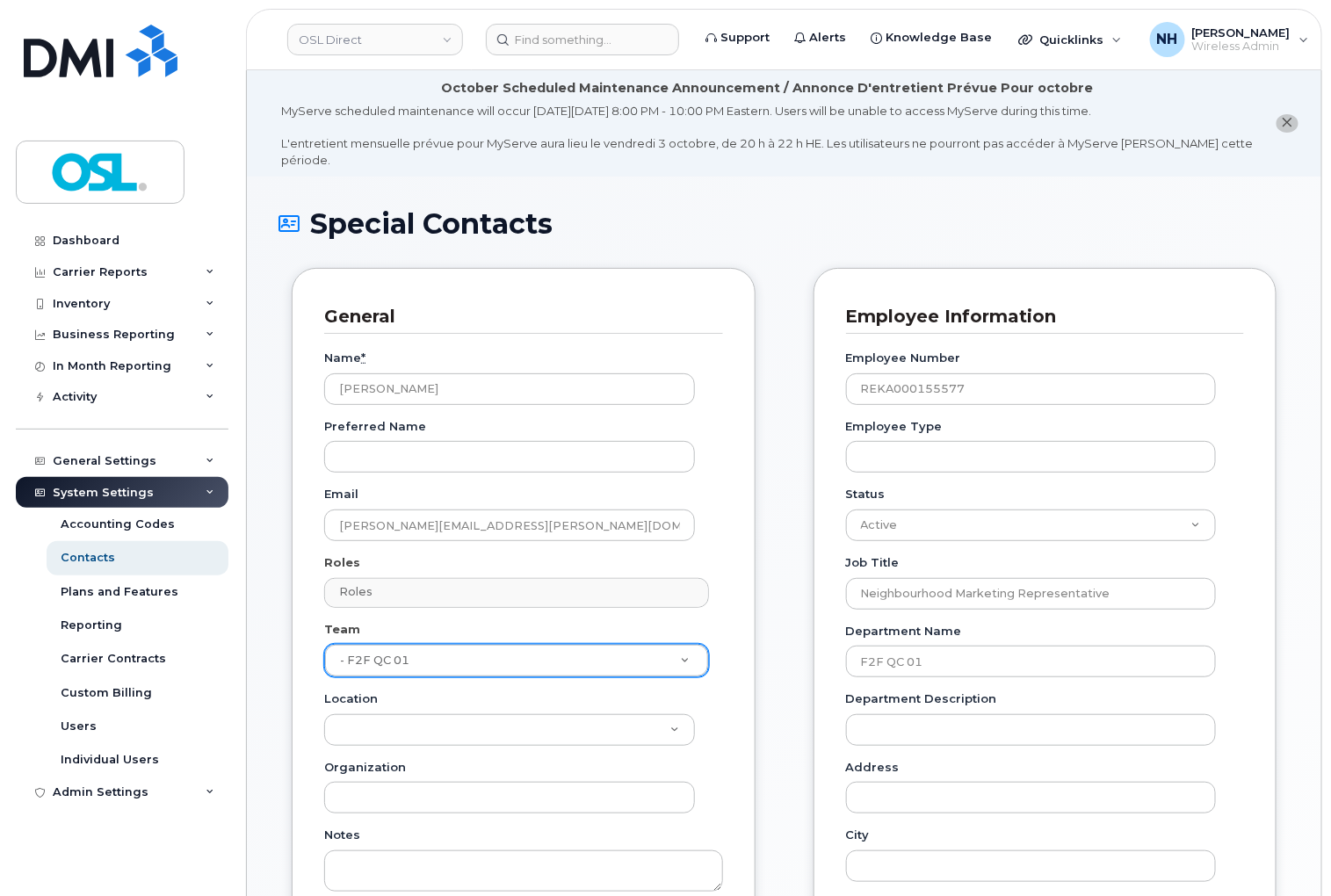
click at [467, 554] on div "Roles Roles No matches found No matches found Accounts Payable Approval Mapping…" at bounding box center [523, 581] width 399 height 53
click at [466, 580] on input "text" at bounding box center [519, 592] width 368 height 24
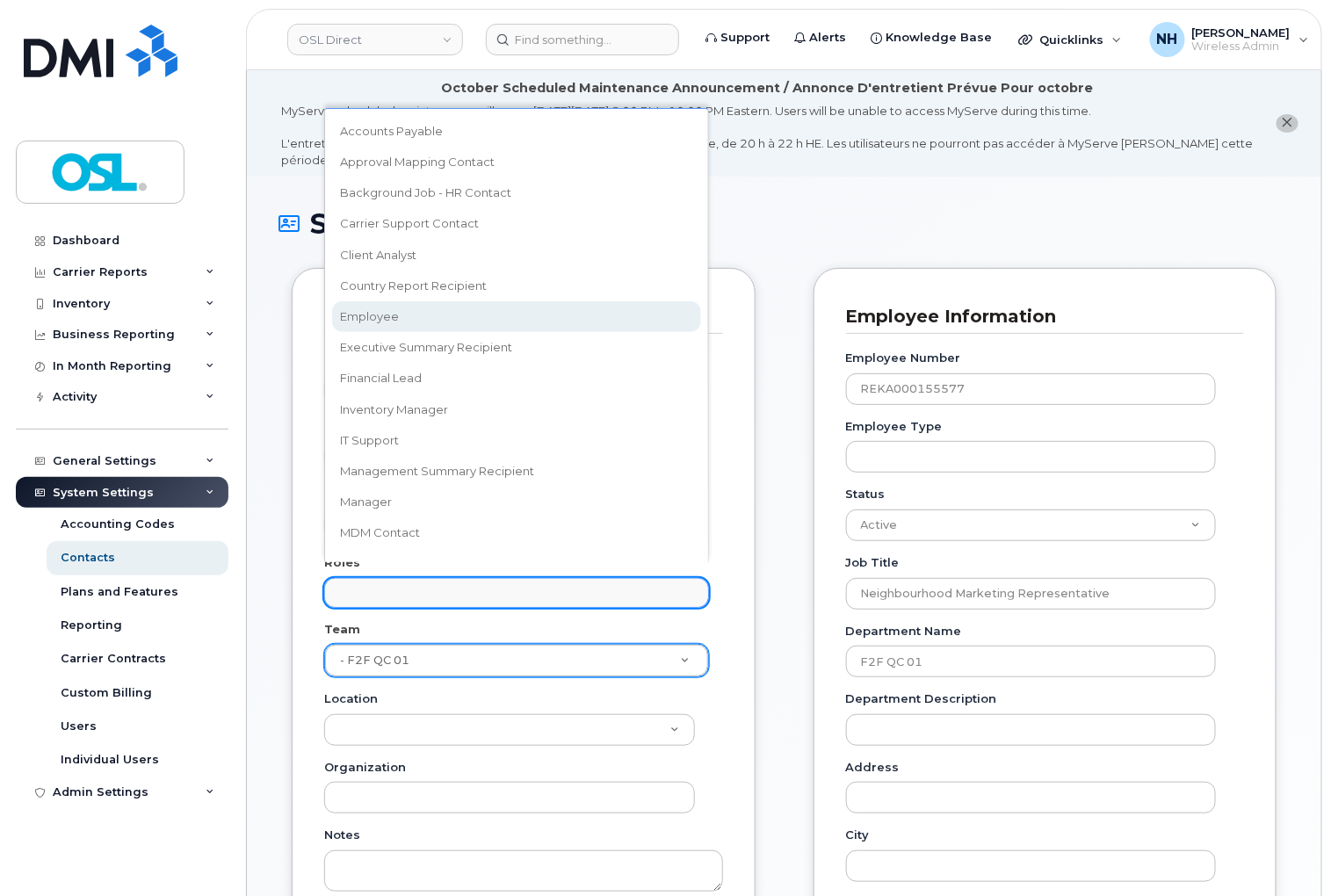
select select "16"
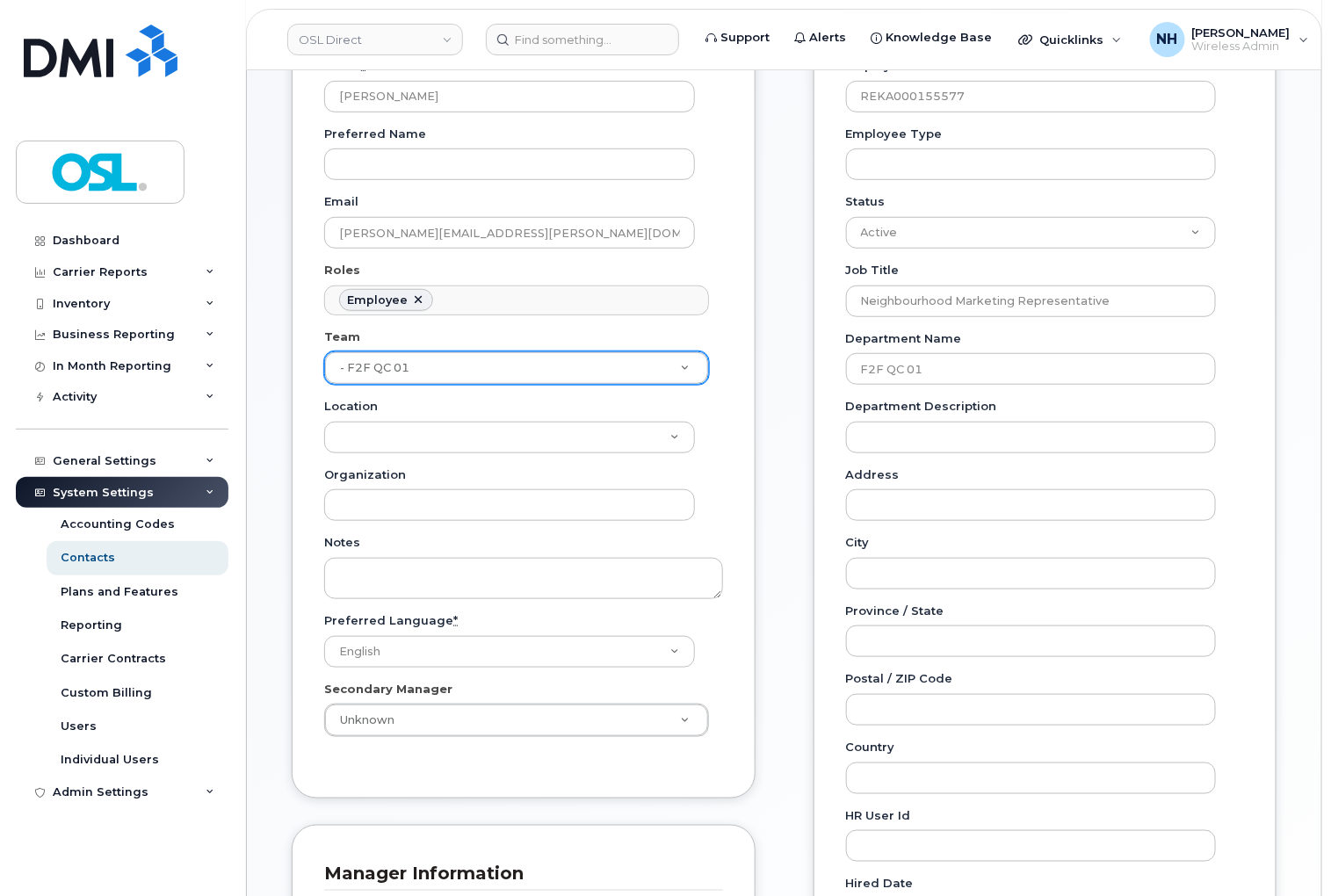
scroll to position [390, 0]
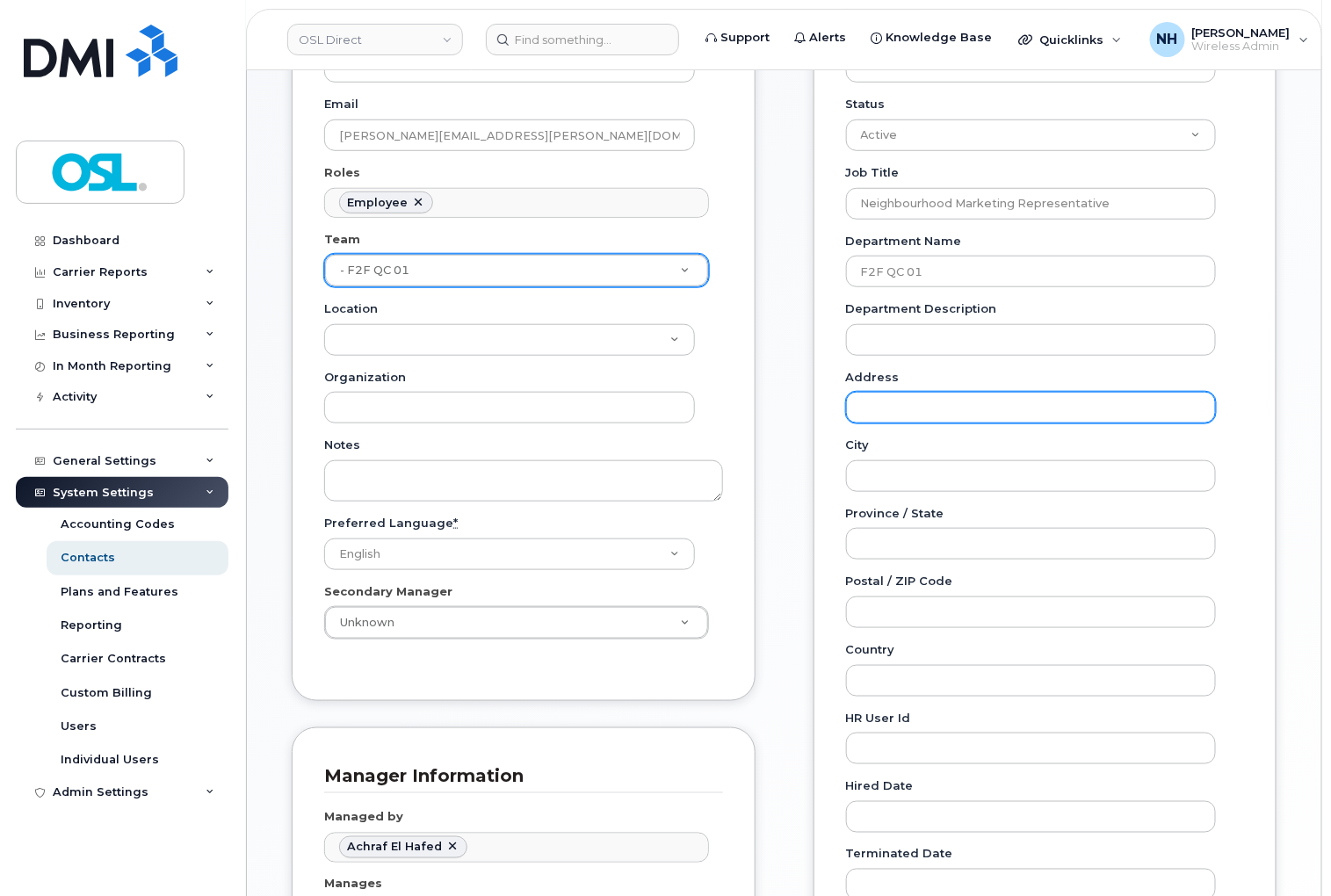
click at [946, 392] on input "Address" at bounding box center [1030, 408] width 371 height 32
paste input "F2F QC 01"
type input "F2F QC 01"
click at [767, 559] on div "General Name * Alexis Foucault Preferred Name Email alexis.foucault@osldirect.c…" at bounding box center [523, 447] width 490 height 1139
click at [589, 301] on div "Location" at bounding box center [516, 328] width 385 height 55
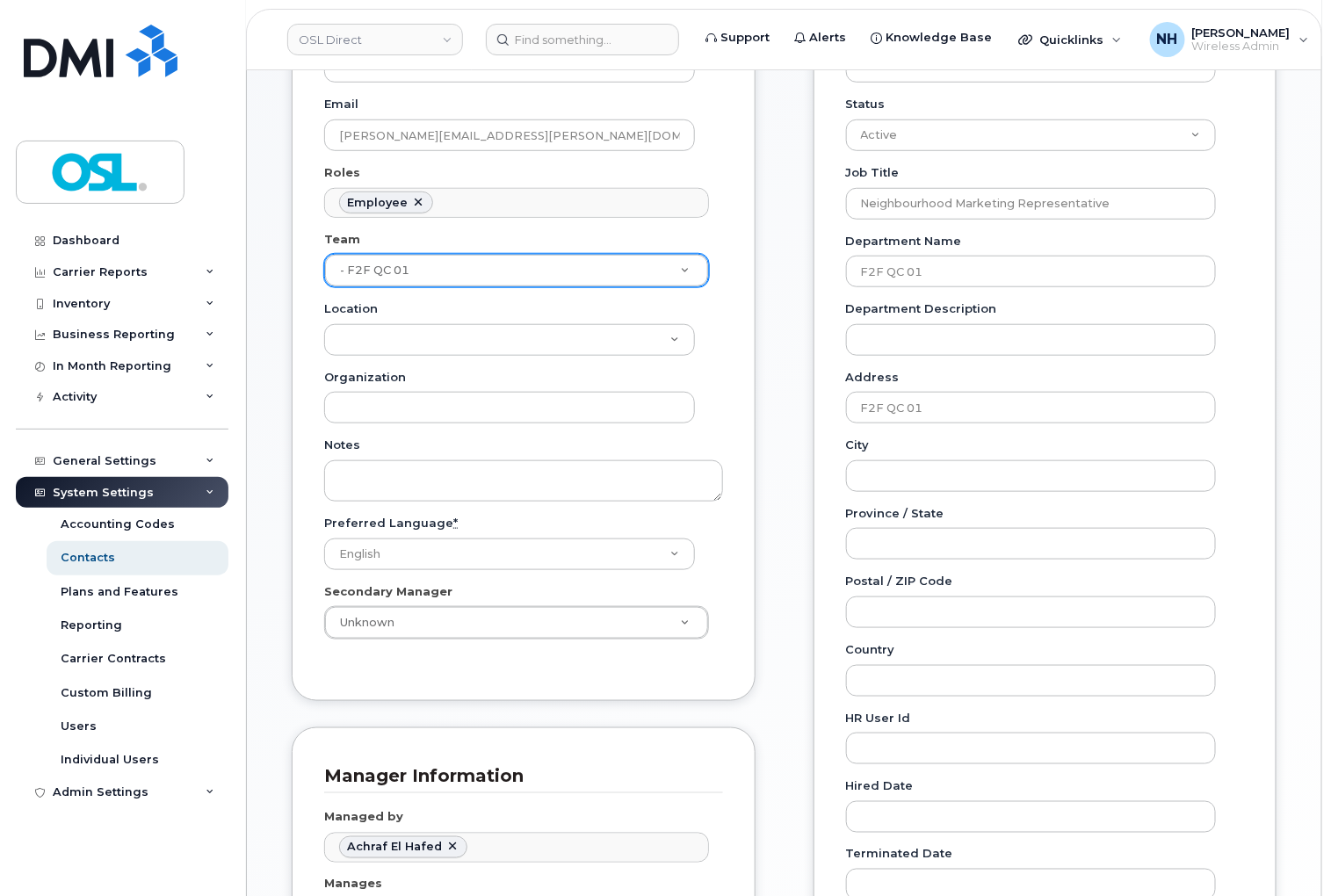
click at [837, 430] on div "Employee Information Employee Number REKA000155577 Employee Type Status Active …" at bounding box center [1044, 419] width 464 height 1084
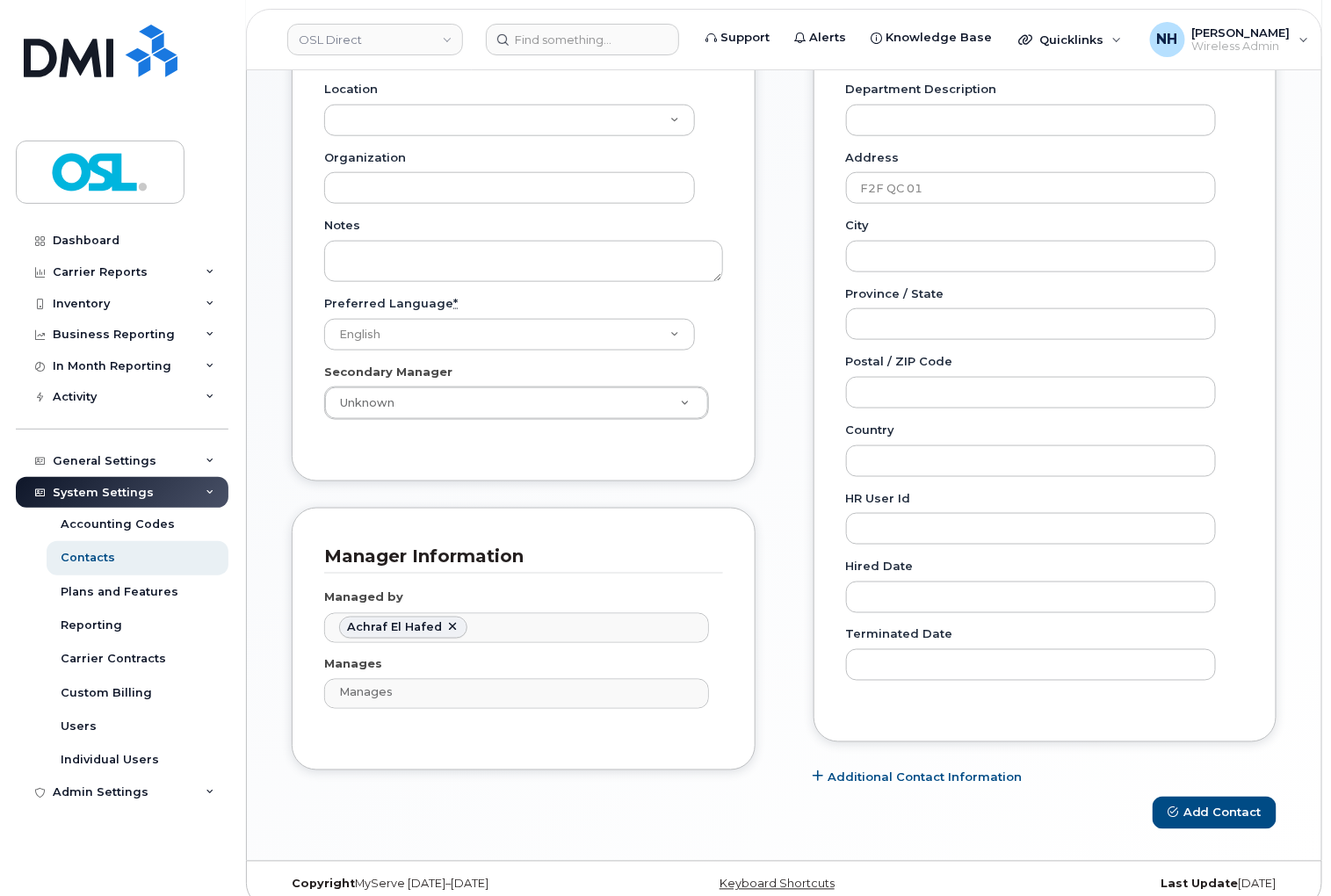
scroll to position [617, 0]
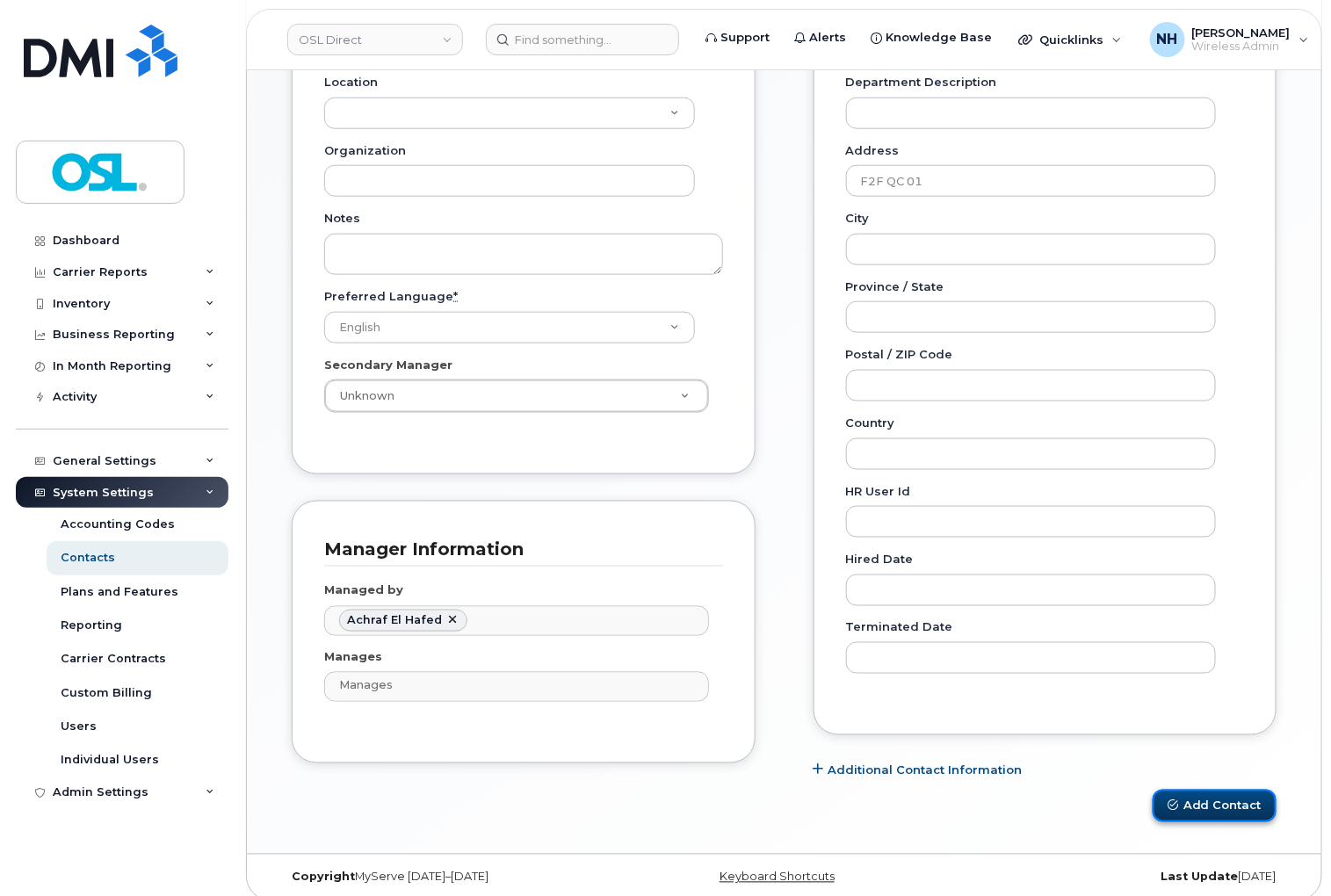
click at [1208, 790] on button "Add Contact" at bounding box center [1214, 805] width 124 height 33
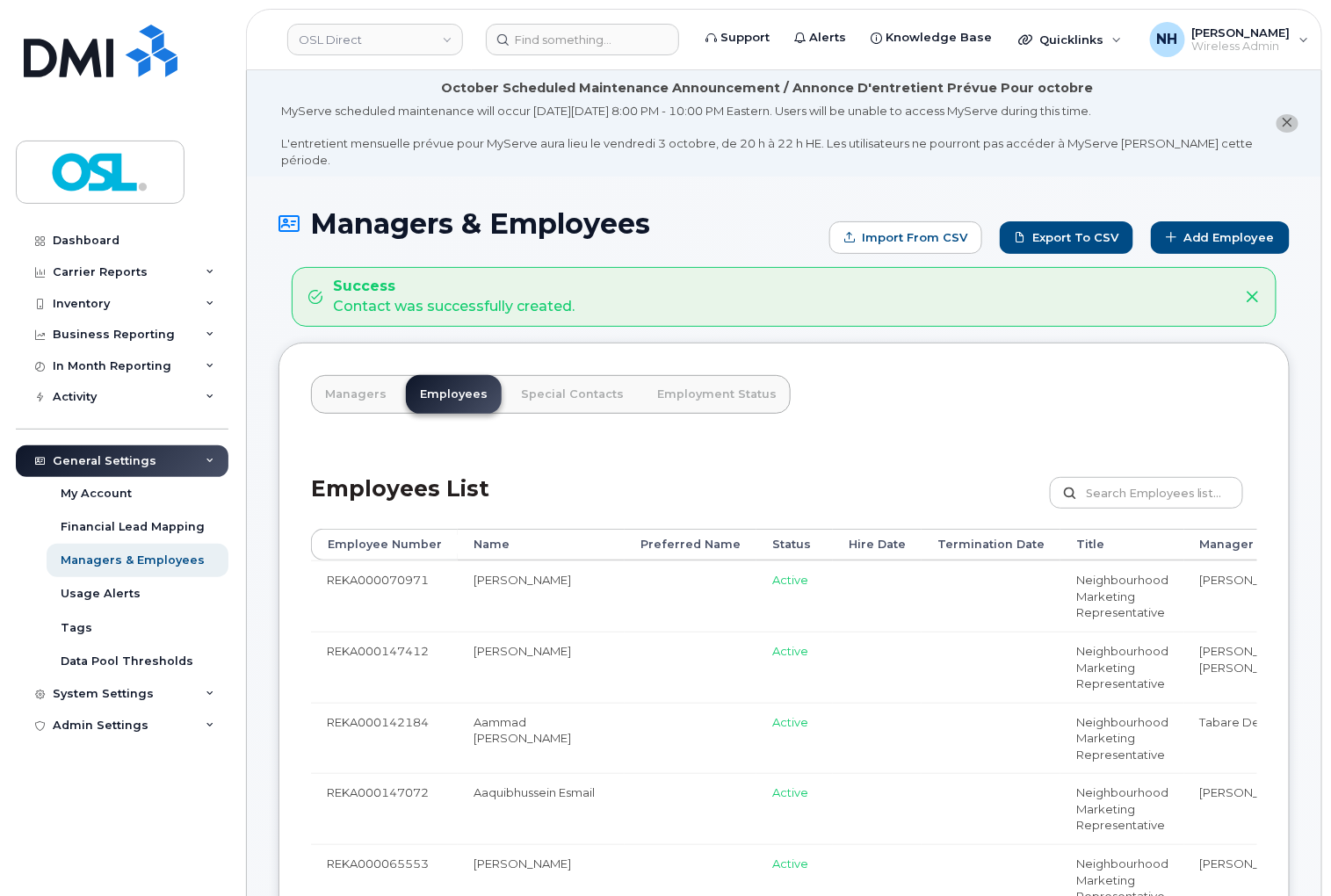
click at [1147, 477] on input "text" at bounding box center [1146, 493] width 193 height 32
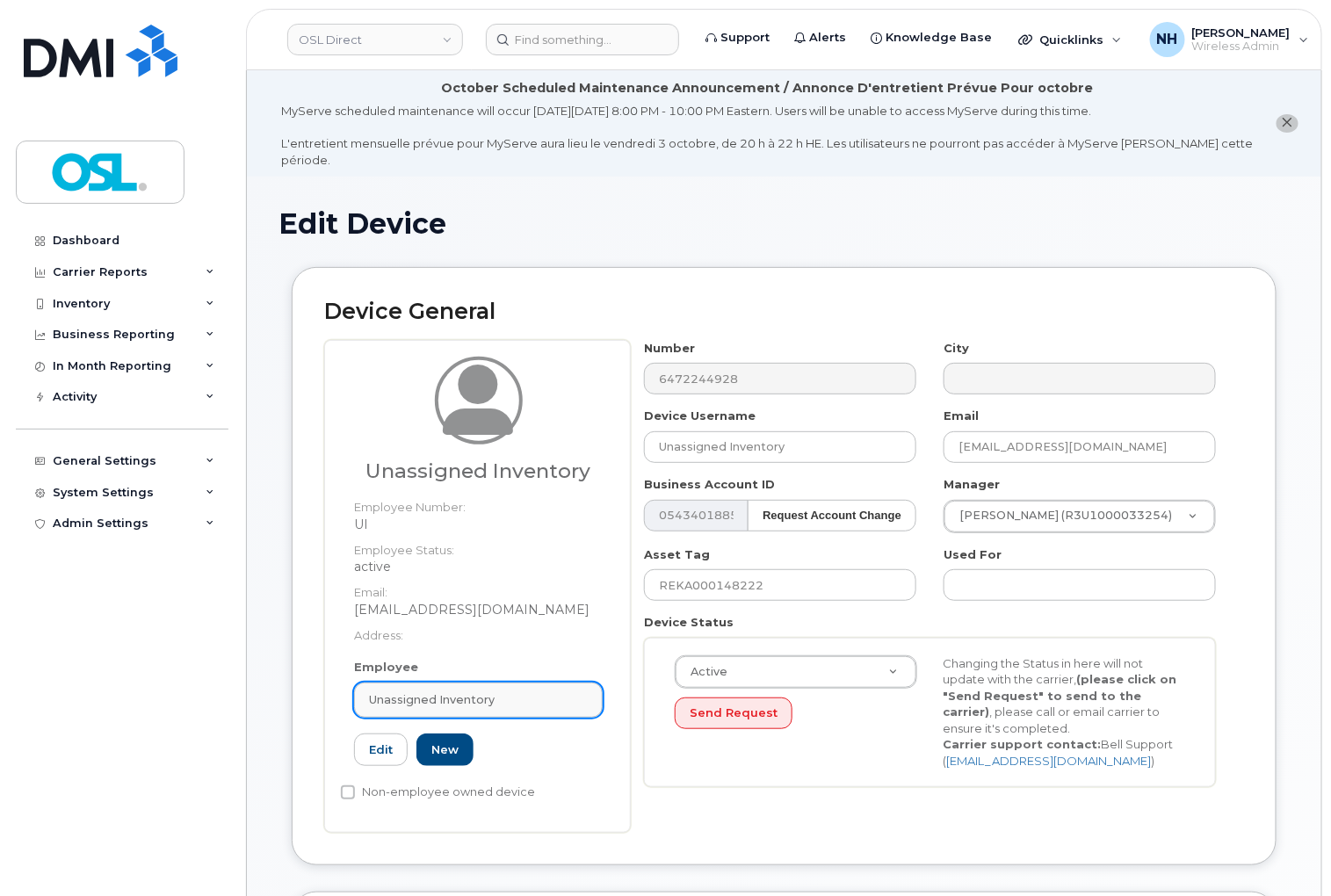
click at [485, 692] on span "Unassigned Inventory" at bounding box center [431, 700] width 126 height 17
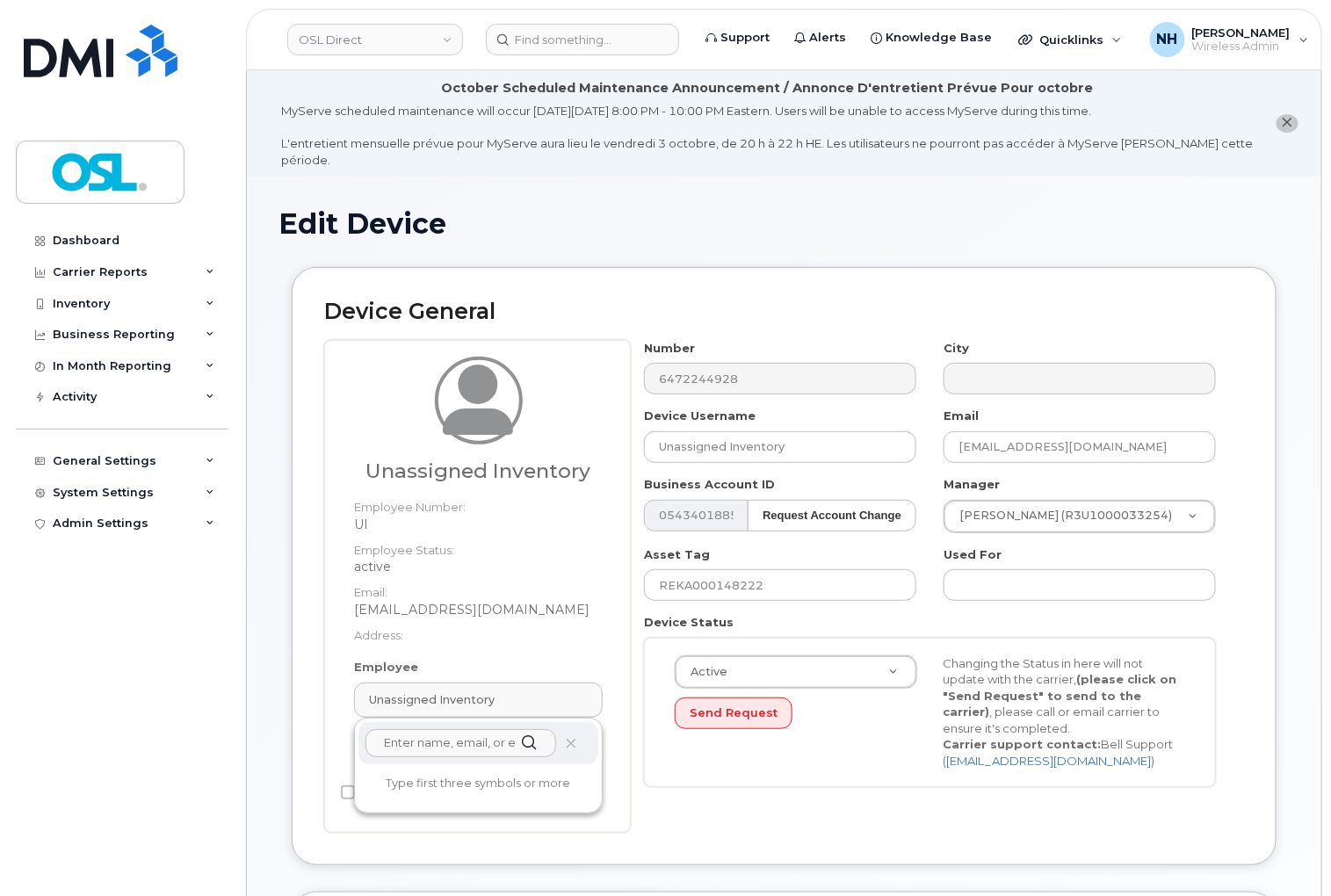
paste input "REKA000155577"
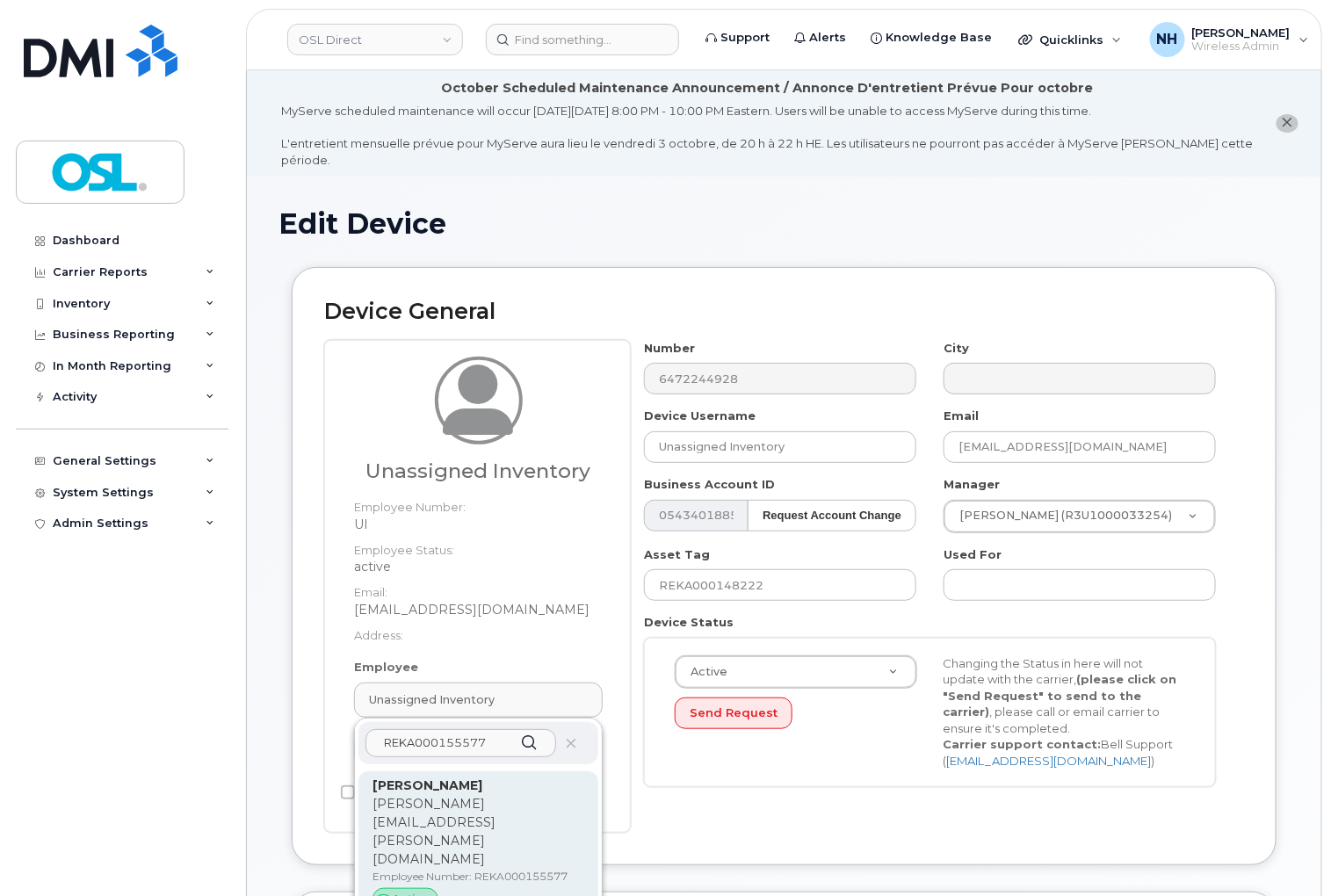
type input "REKA000155577"
click at [471, 795] on p "[PERSON_NAME][EMAIL_ADDRESS][PERSON_NAME][DOMAIN_NAME]" at bounding box center [478, 832] width 212 height 74
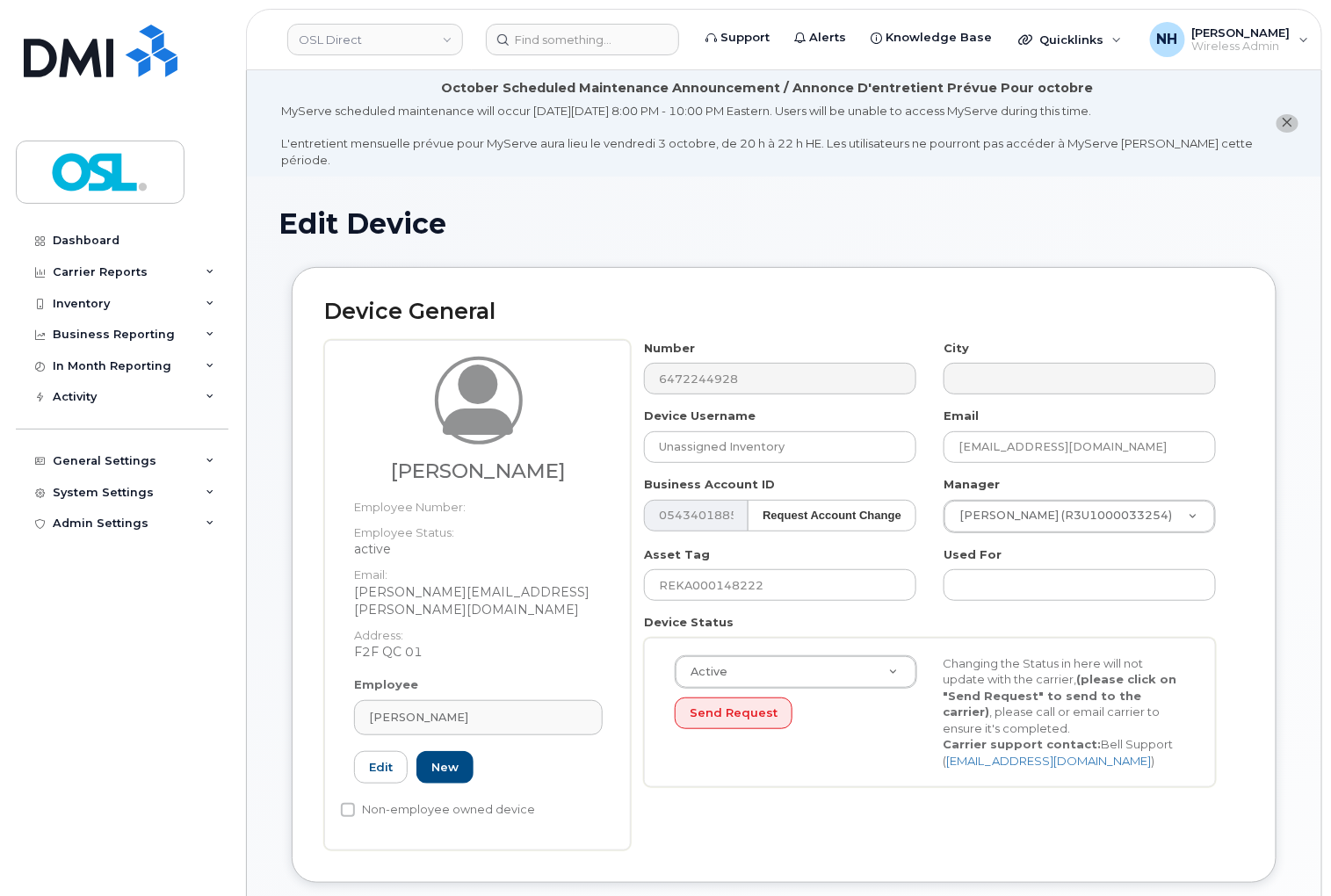
type input "REKA000155577"
type input "[PERSON_NAME]"
type input "[PERSON_NAME][EMAIL_ADDRESS][PERSON_NAME][DOMAIN_NAME]"
type input "3358011"
click at [736, 569] on input "REKA000148222" at bounding box center [780, 585] width 273 height 32
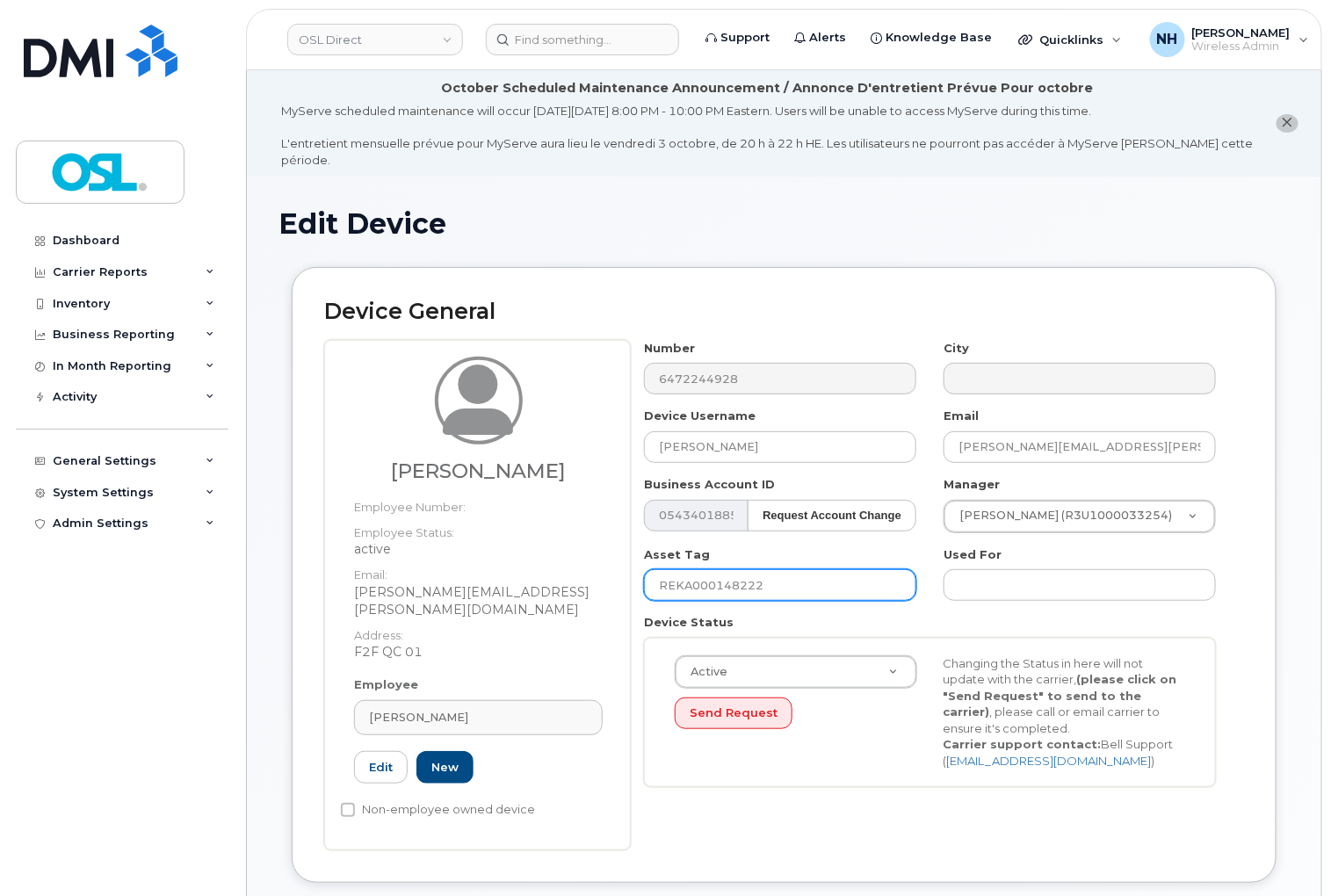
paste input "55577"
type input "REKA000155577"
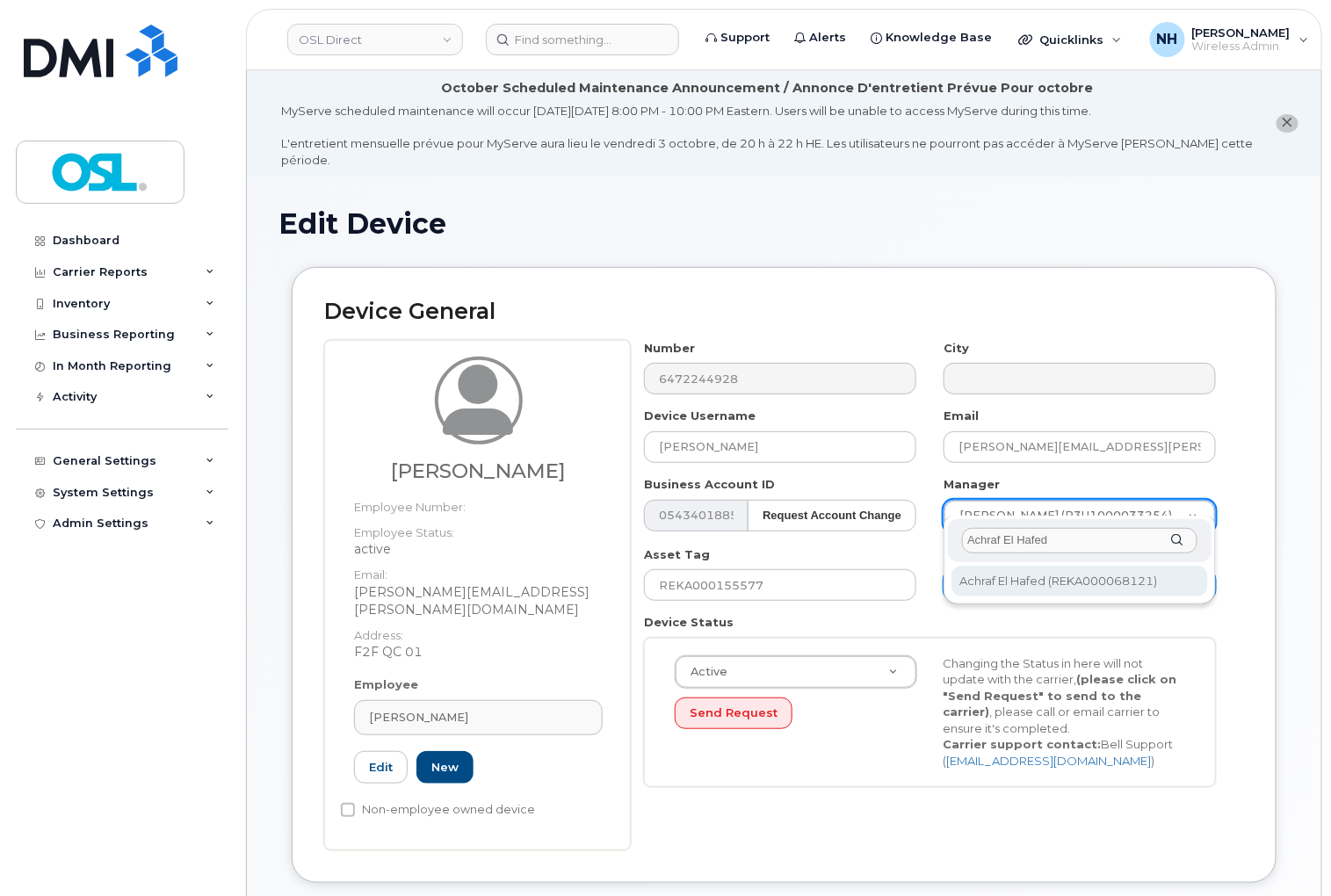
type input "Achraf El Hafed"
type input "1851566"
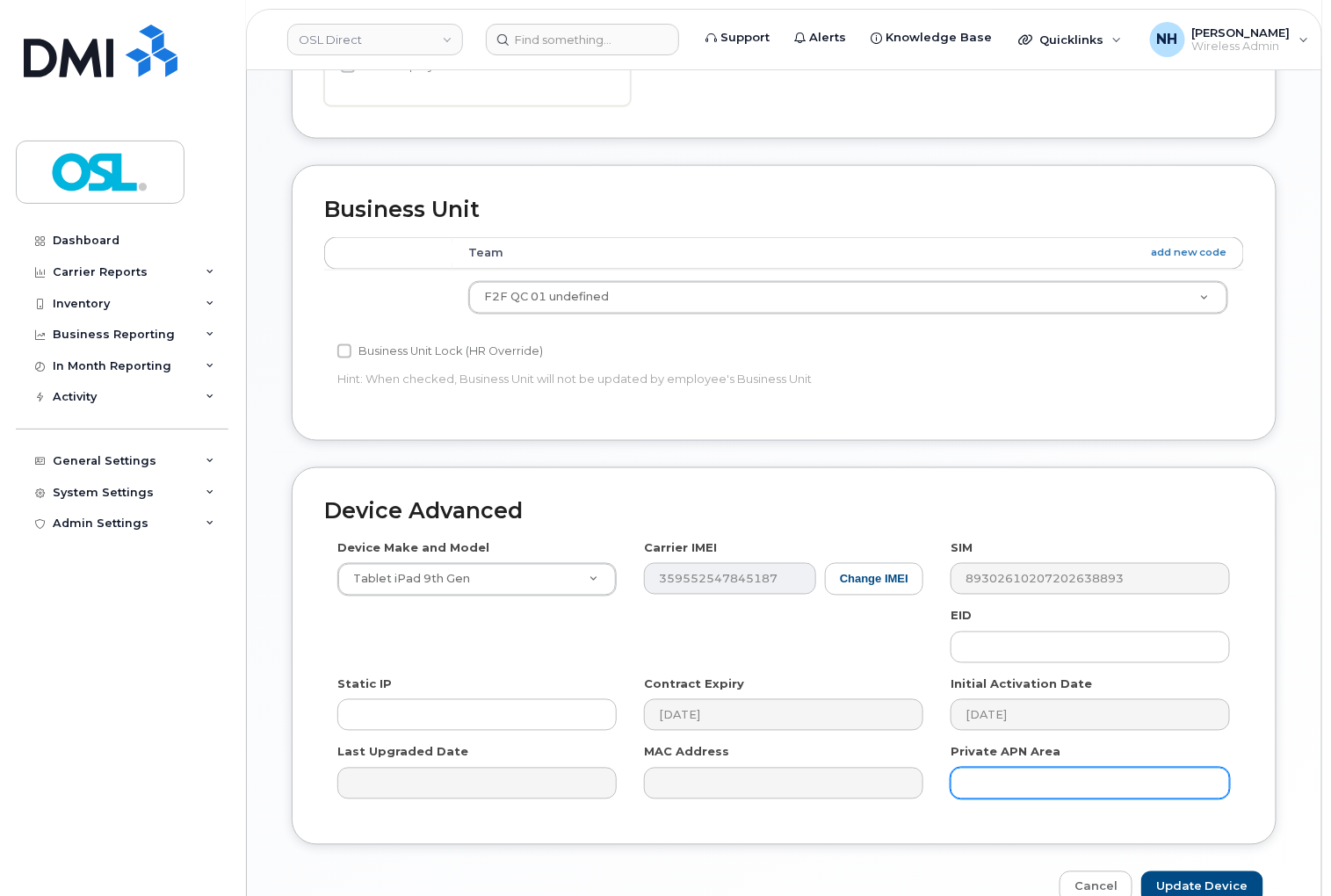
scroll to position [806, 0]
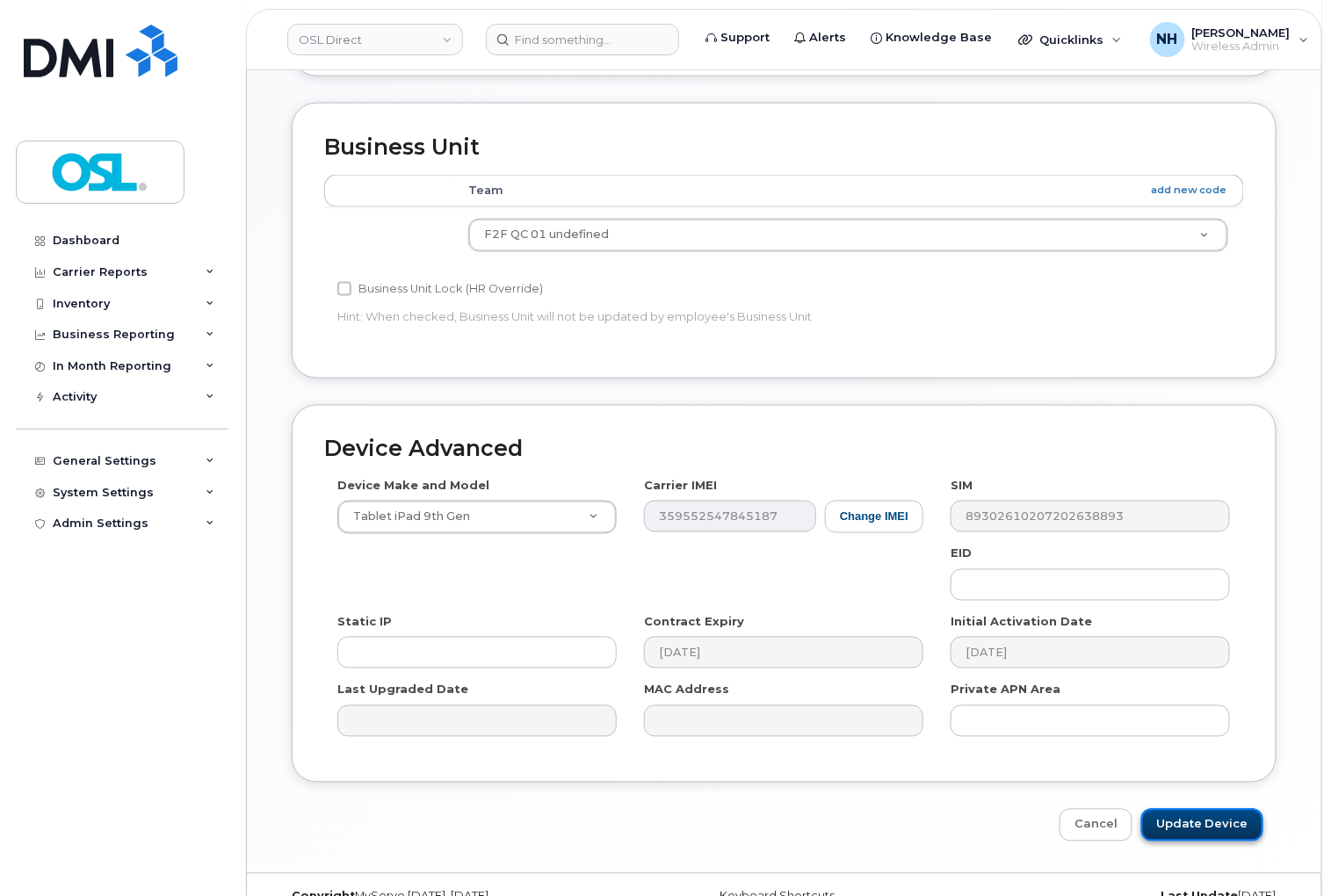
click at [1171, 809] on input "Update Device" at bounding box center [1201, 825] width 122 height 33
type input "Saving..."
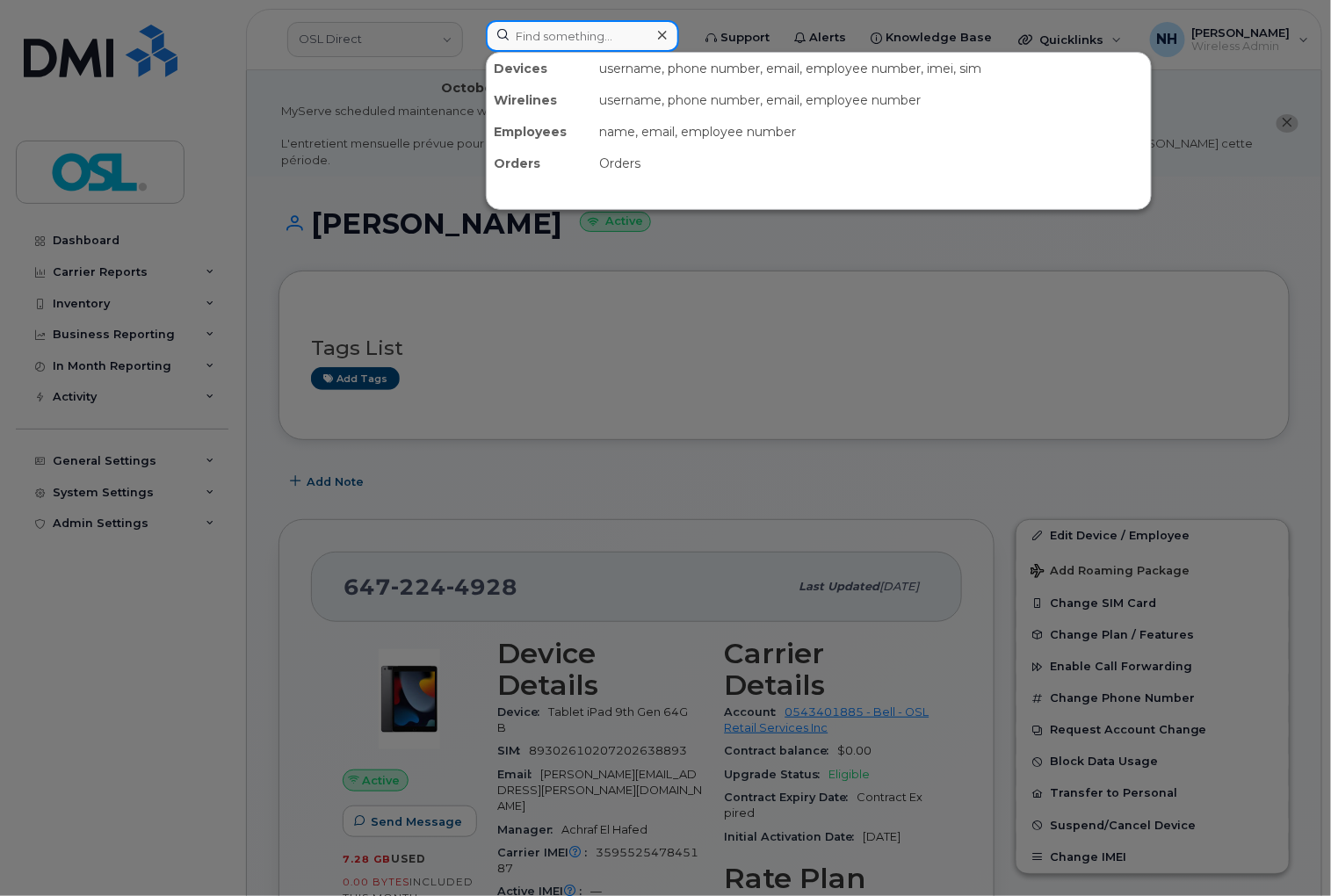
click at [575, 33] on input at bounding box center [581, 36] width 193 height 32
paste input "4185729844"
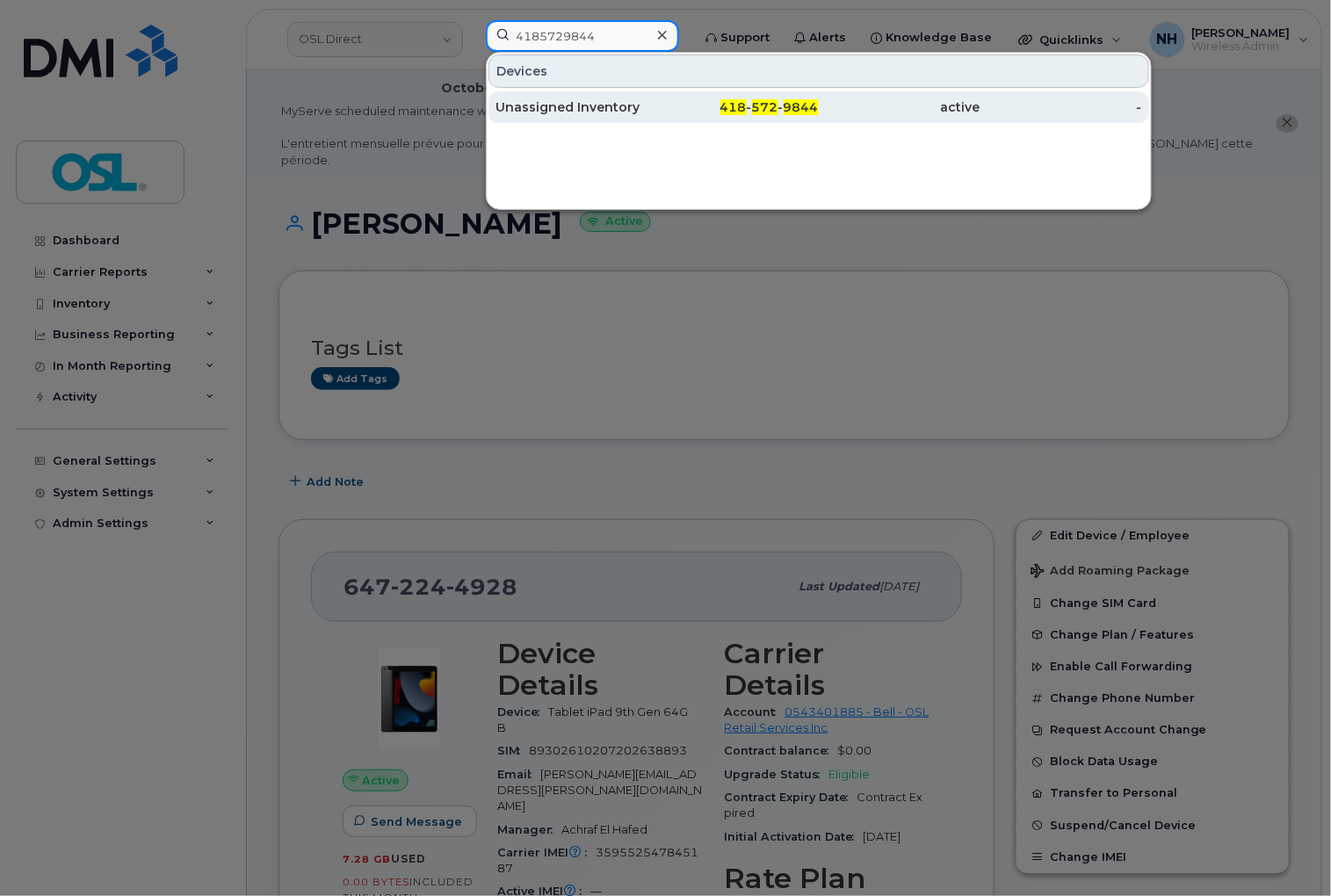
type input "4185729844"
click at [649, 105] on div "Unassigned Inventory" at bounding box center [576, 106] width 161 height 18
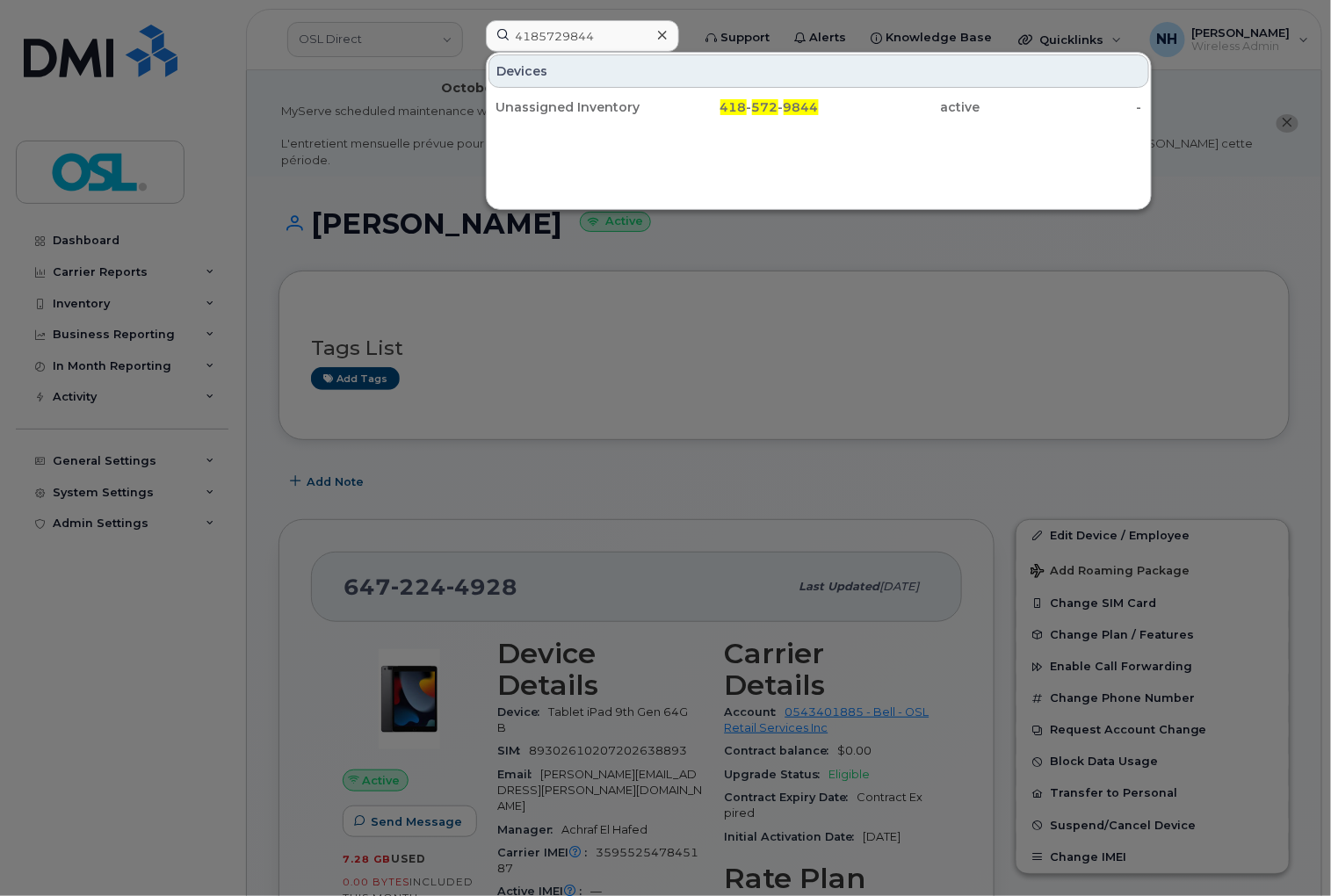
click at [648, 106] on div "Unassigned Inventory" at bounding box center [576, 106] width 161 height 18
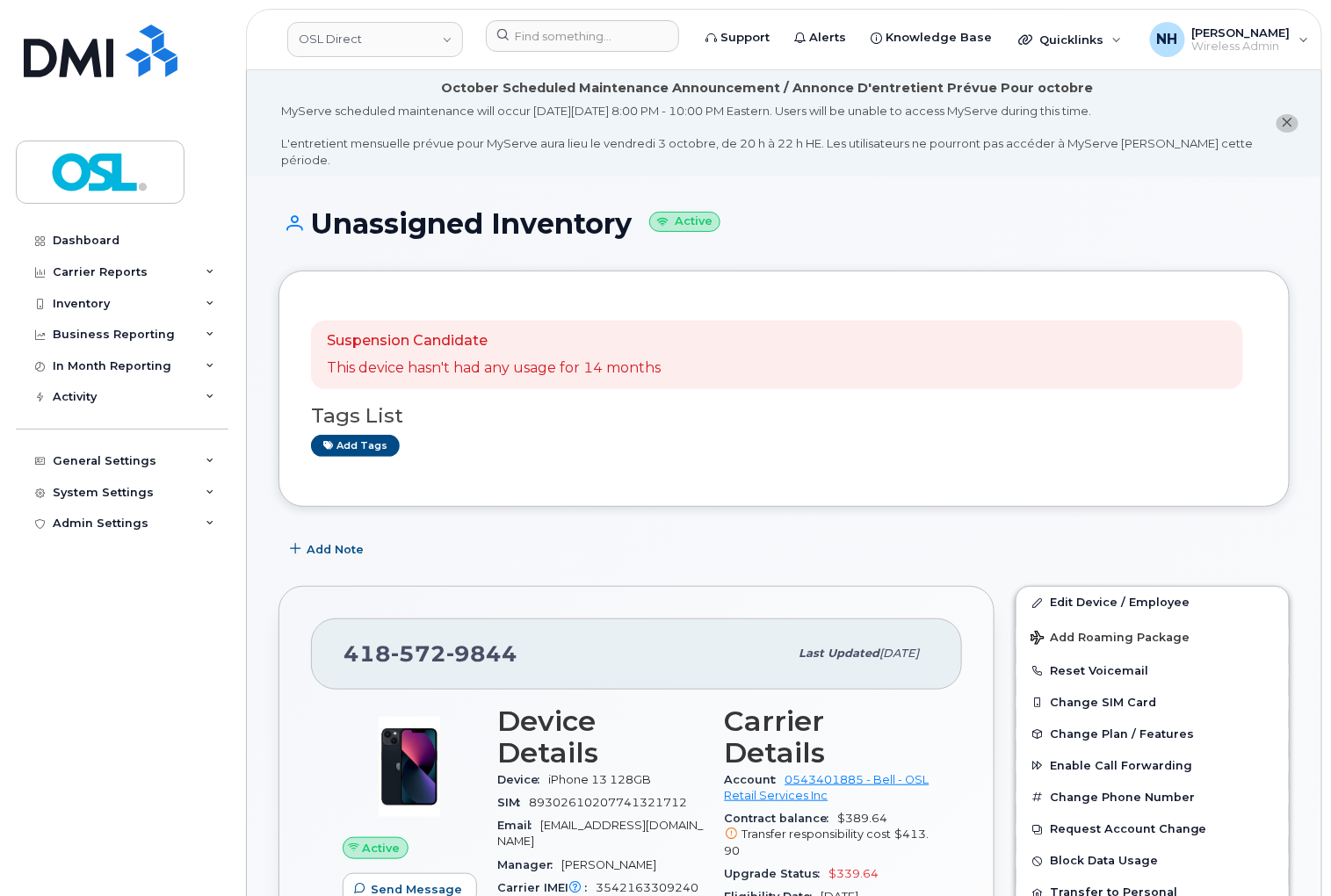
click at [1161, 587] on link "Edit Device / Employee" at bounding box center [1153, 603] width 273 height 32
click at [1160, 587] on link "Edit Device / Employee" at bounding box center [1153, 603] width 273 height 32
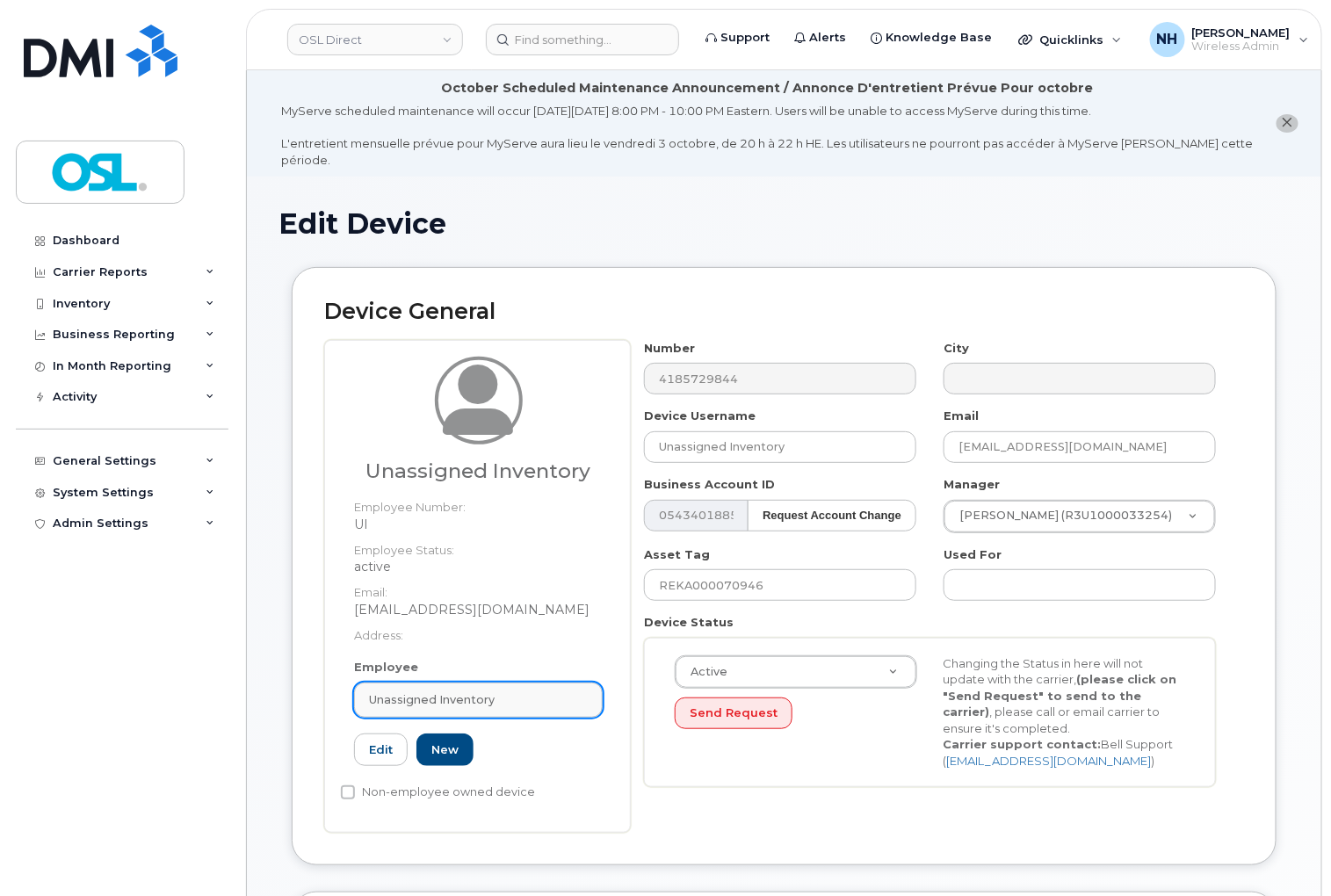
click at [497, 692] on div "Unassigned Inventory" at bounding box center [478, 700] width 218 height 17
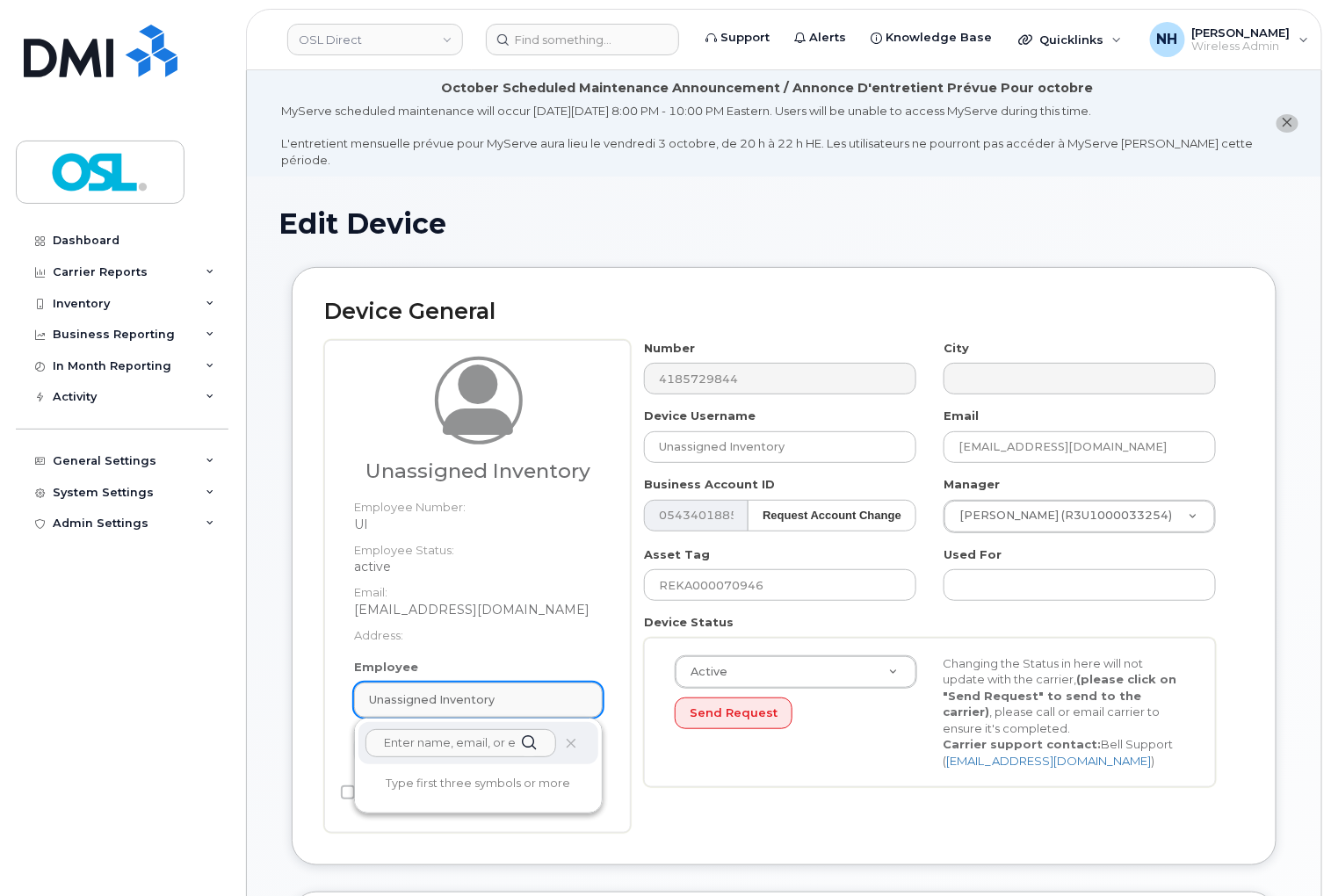
paste input "REKA000155577"
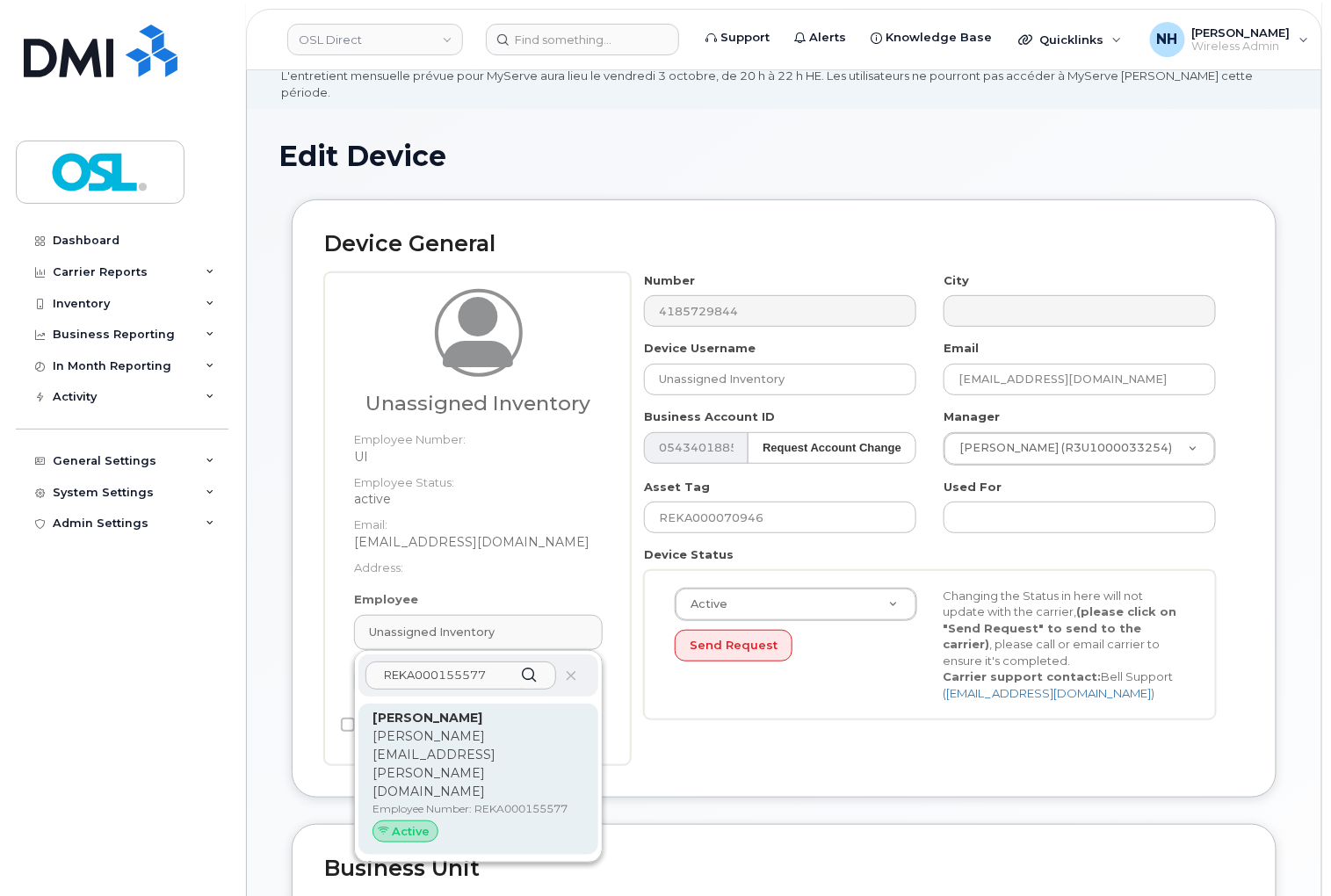
scroll to position [97, 0]
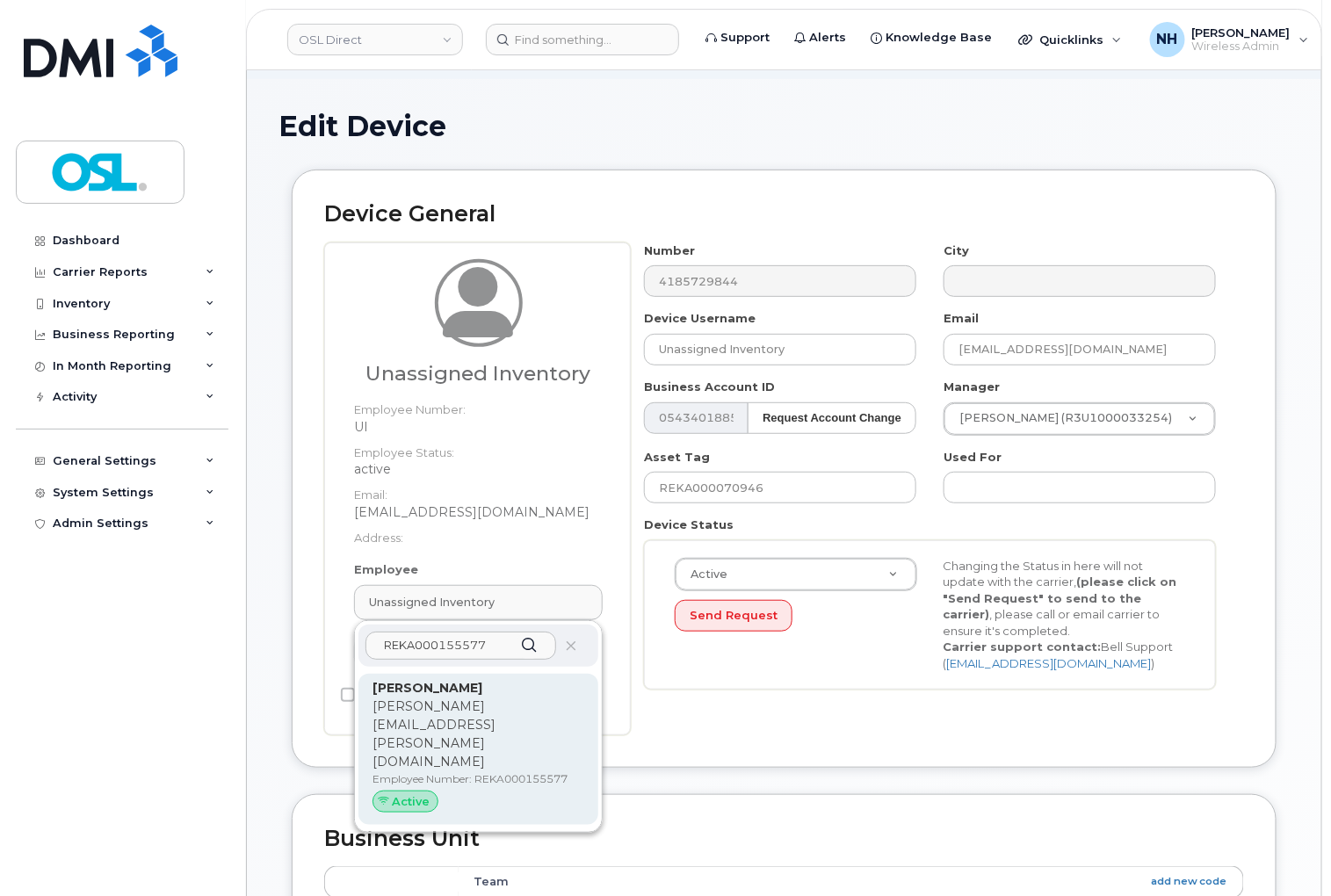
type input "REKA000155577"
click at [487, 697] on p "[PERSON_NAME][EMAIL_ADDRESS][PERSON_NAME][DOMAIN_NAME]" at bounding box center [478, 734] width 212 height 74
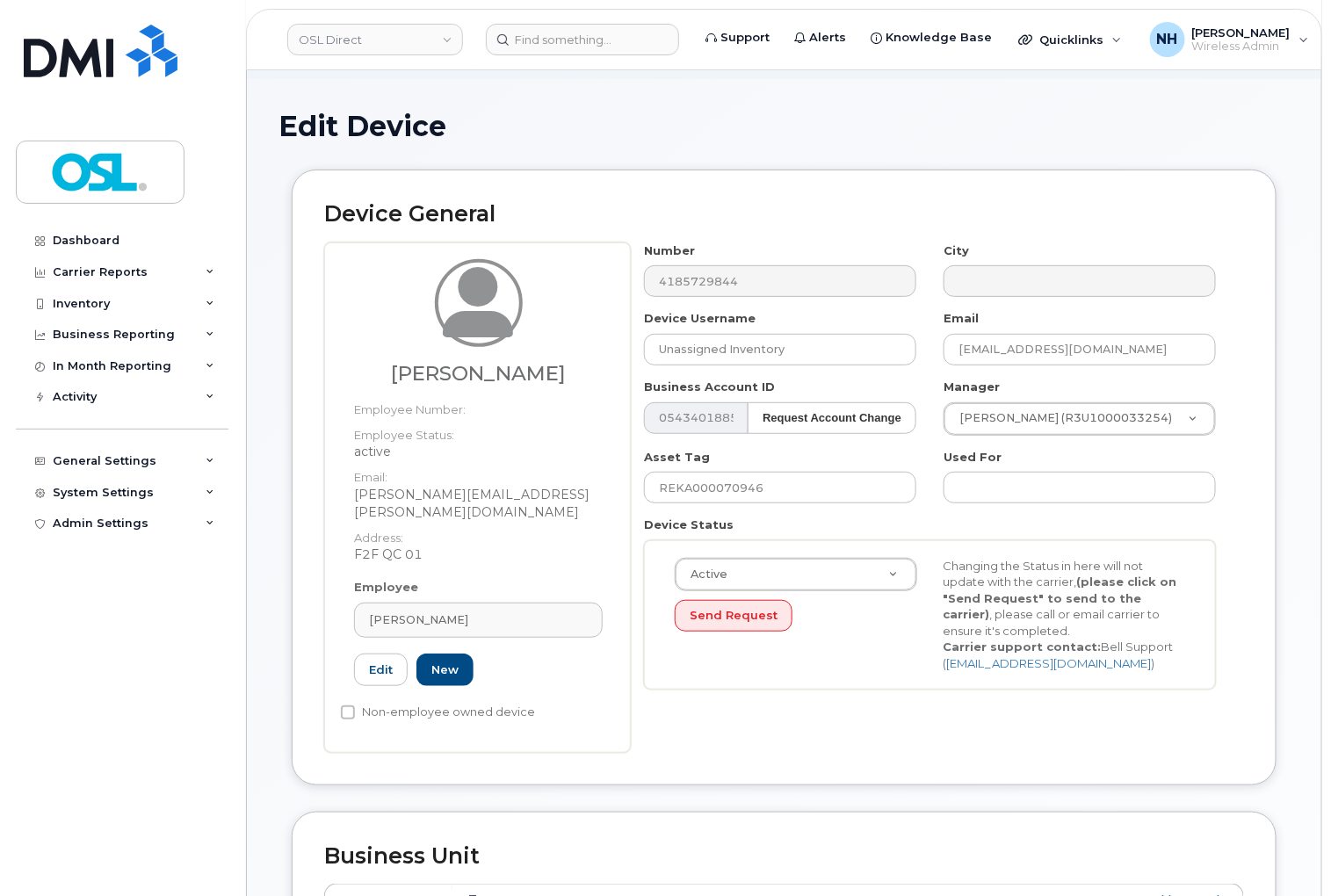
type input "REKA000155577"
type input "[PERSON_NAME]"
type input "[PERSON_NAME][EMAIL_ADDRESS][PERSON_NAME][DOMAIN_NAME]"
type input "3358011"
click at [786, 471] on input "REKA000070946" at bounding box center [780, 487] width 273 height 32
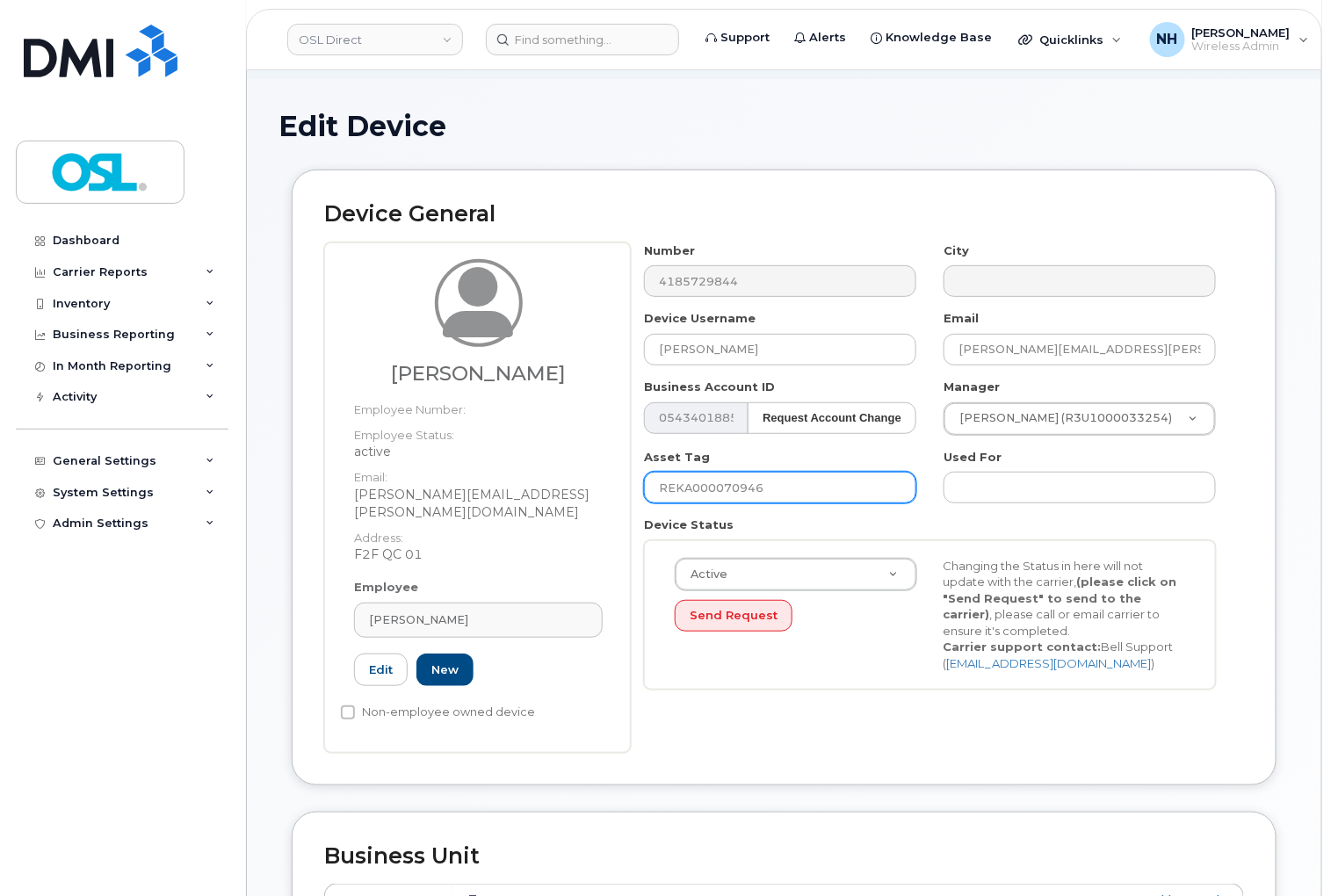
paste input "155577"
type input "REKA000155577"
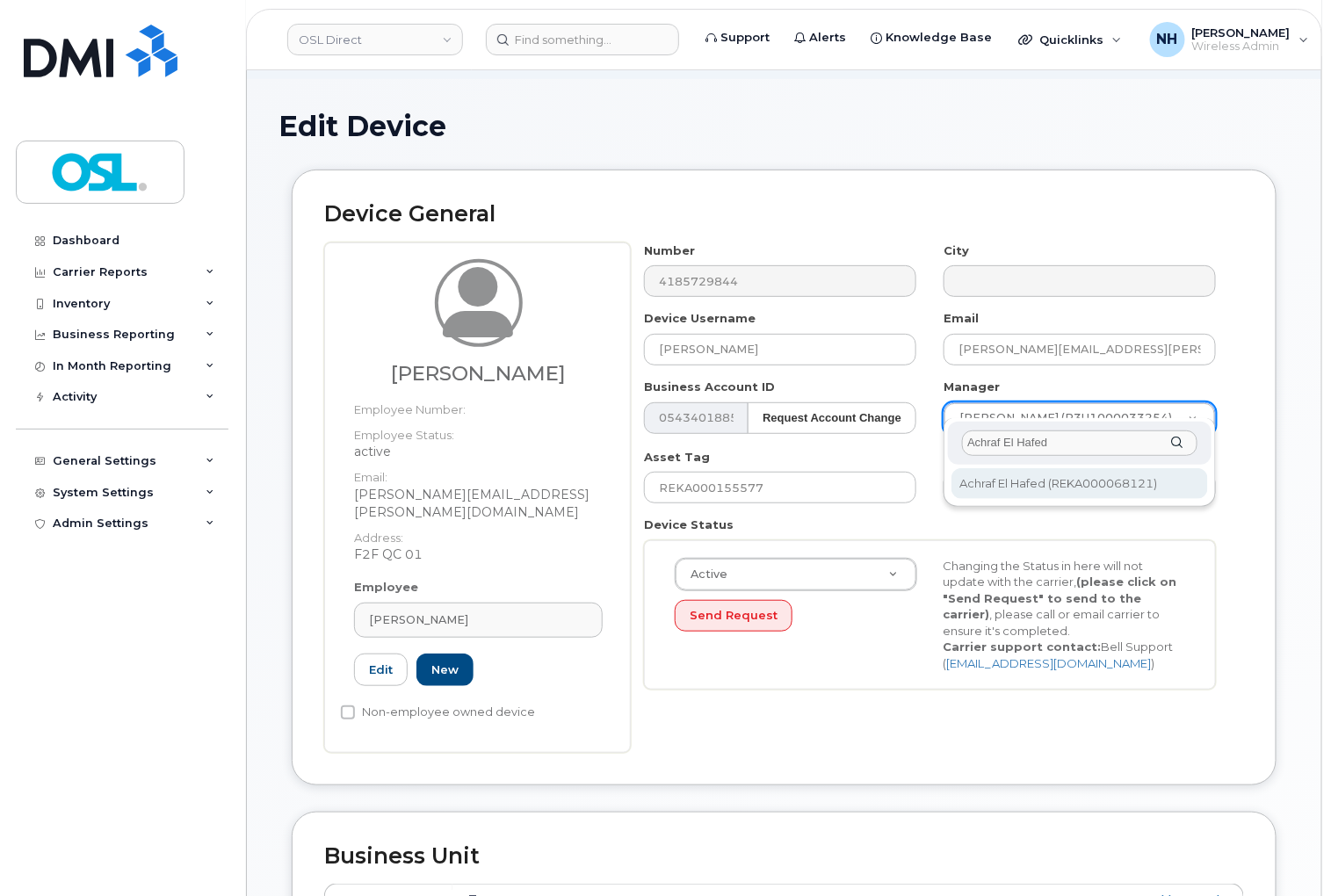
type input "Achraf El Hafed"
type input "1851566"
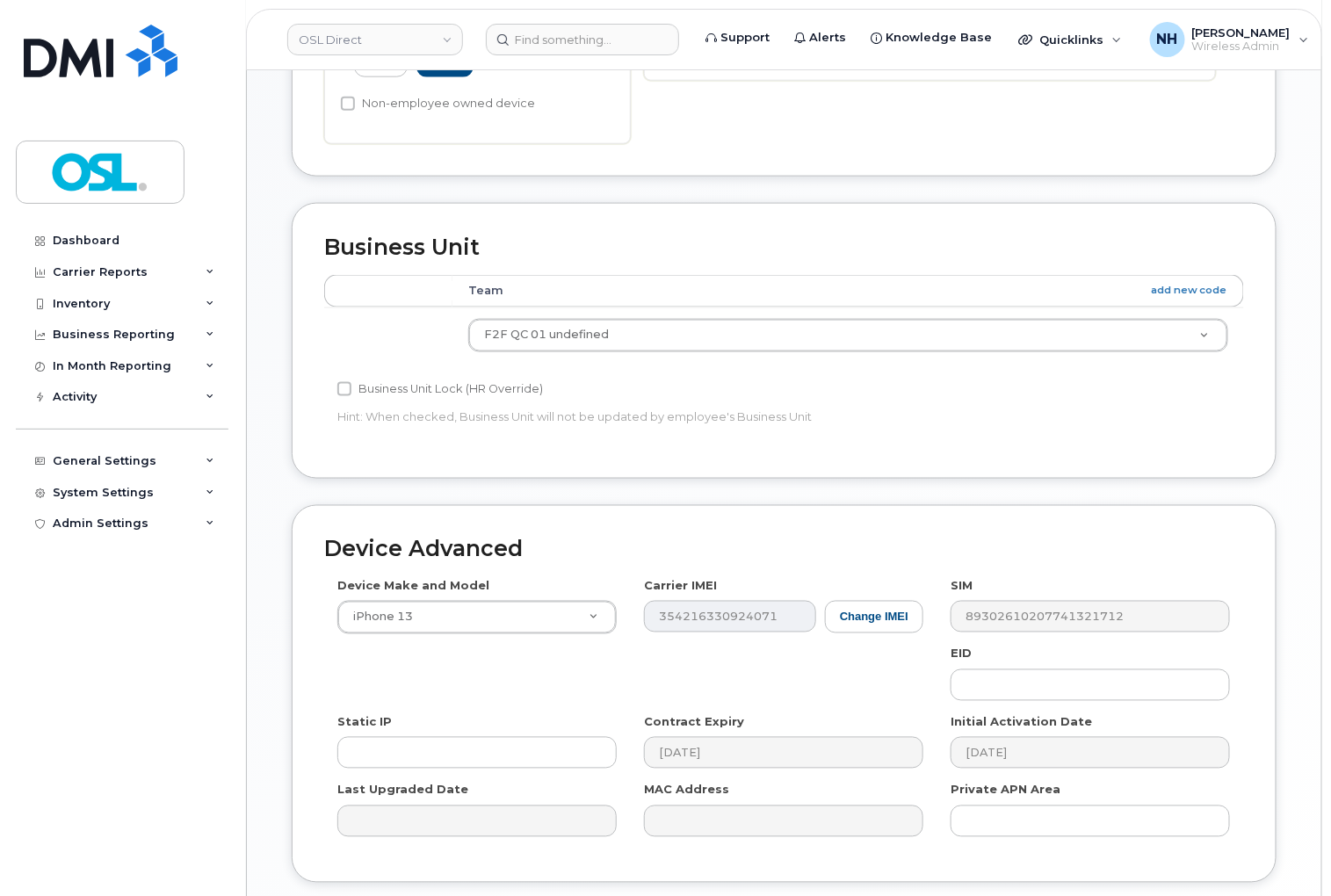
scroll to position [806, 0]
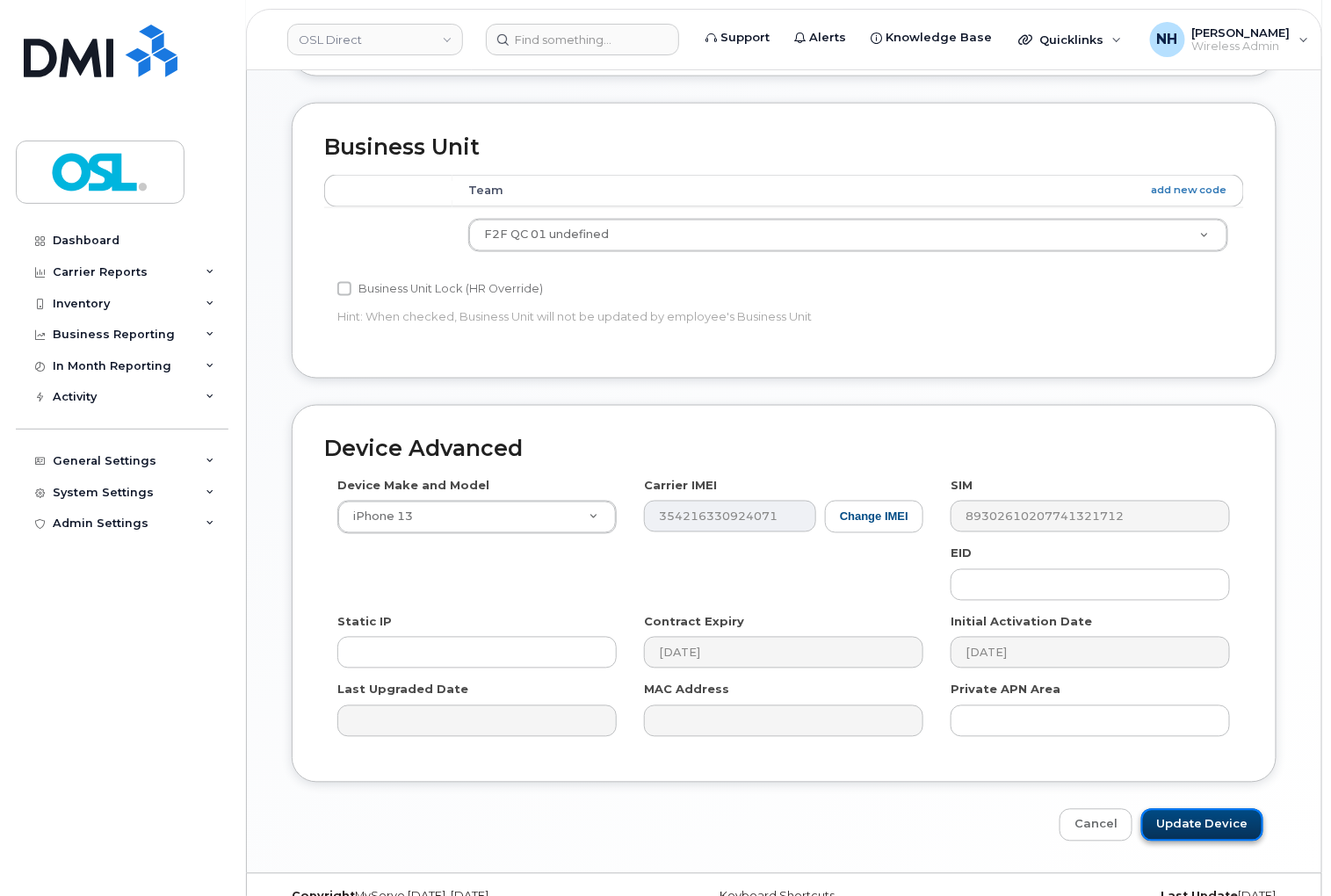
click at [1171, 809] on input "Update Device" at bounding box center [1201, 825] width 122 height 33
type input "Saving..."
